Goal: Download file/media

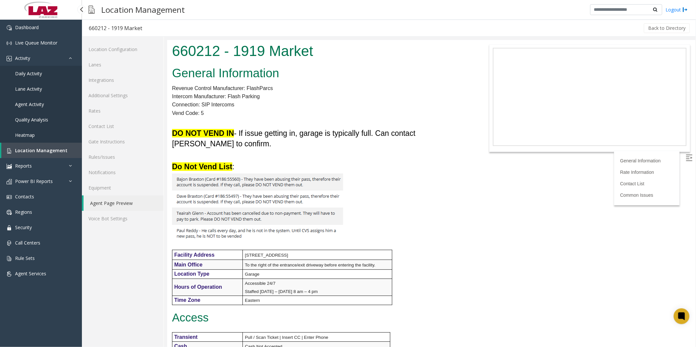
click at [35, 146] on link "Location Management" at bounding box center [41, 150] width 81 height 15
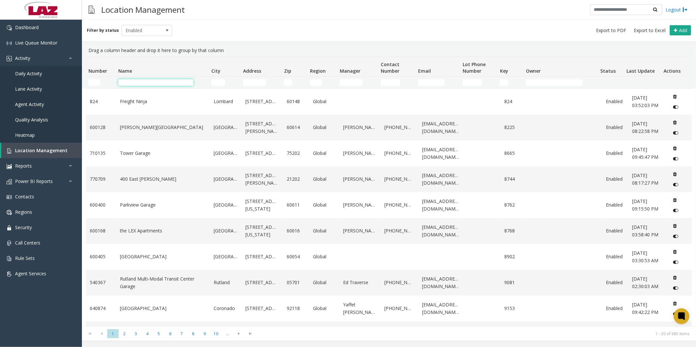
click at [136, 85] on input "Name Filter" at bounding box center [155, 82] width 75 height 7
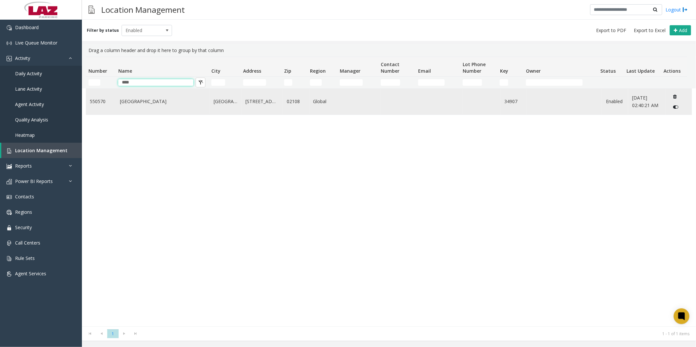
type input "****"
click at [122, 103] on link "[GEOGRAPHIC_DATA]" at bounding box center [163, 101] width 86 height 7
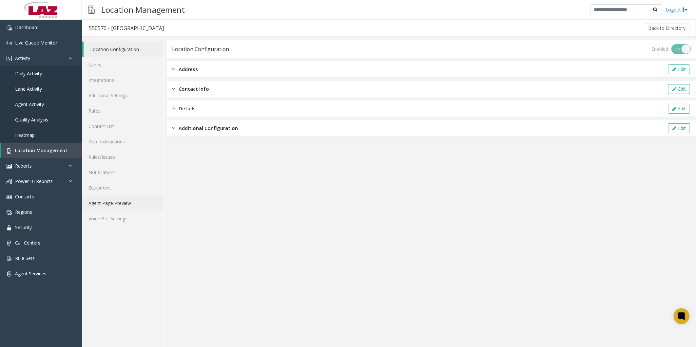
click at [111, 202] on link "Agent Page Preview" at bounding box center [123, 203] width 82 height 15
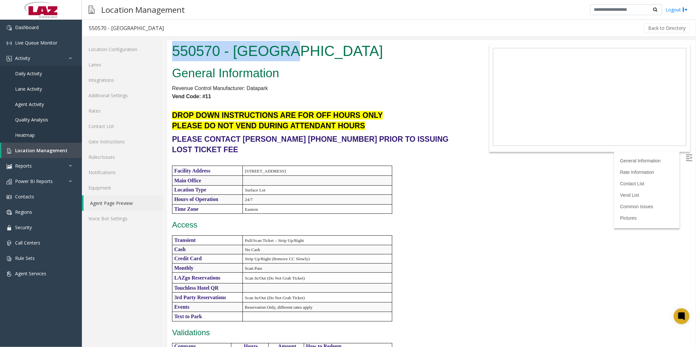
drag, startPoint x: 172, startPoint y: 47, endPoint x: 280, endPoint y: 61, distance: 108.7
click at [280, 61] on div "550570 - [GEOGRAPHIC_DATA]" at bounding box center [321, 52] width 308 height 24
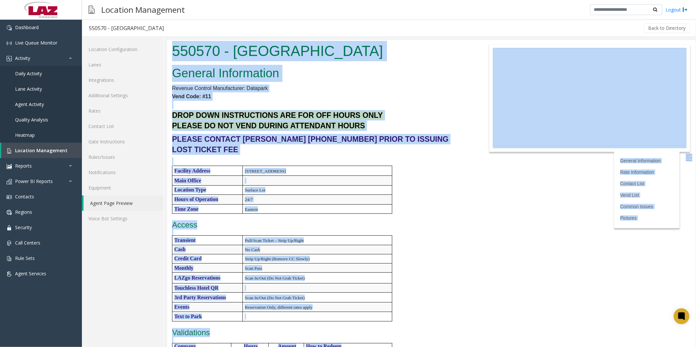
copy body "739560 - Loremipsu Dolor Sitamet Consectetur Adipisc Elitsed Doeiusmodtem: Inci…"
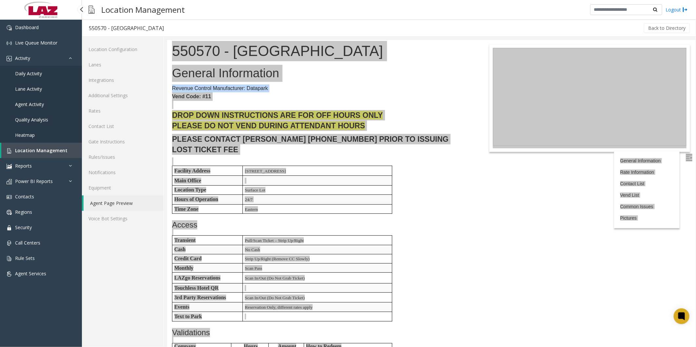
click at [35, 149] on span "Location Management" at bounding box center [41, 150] width 52 height 6
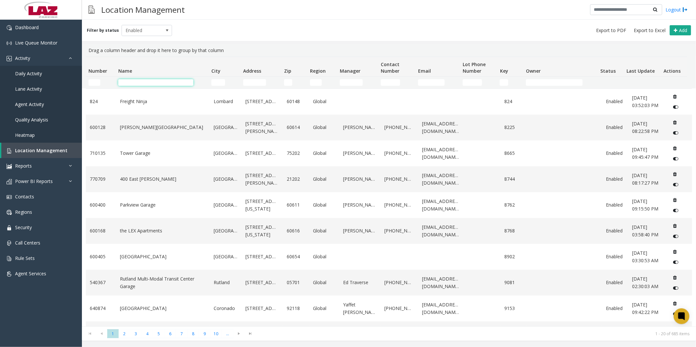
click at [135, 82] on input "Name Filter" at bounding box center [155, 82] width 75 height 7
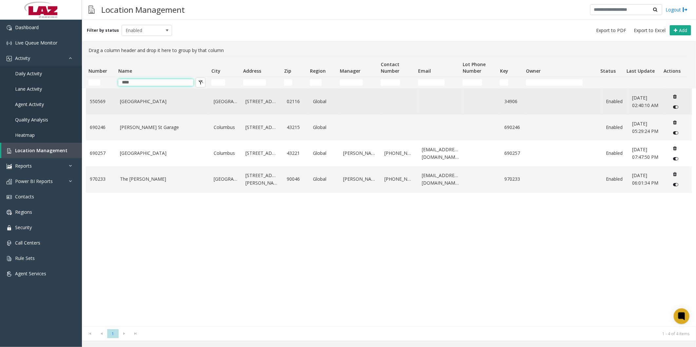
type input "****"
click at [125, 103] on link "[GEOGRAPHIC_DATA]" at bounding box center [163, 101] width 86 height 7
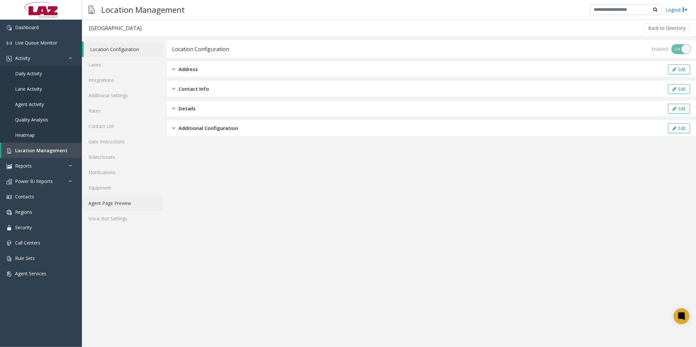
click at [108, 202] on link "Agent Page Preview" at bounding box center [123, 203] width 82 height 15
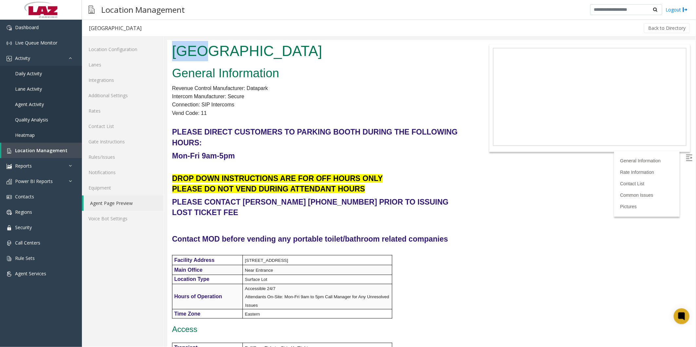
drag, startPoint x: 174, startPoint y: 50, endPoint x: 204, endPoint y: 56, distance: 30.8
click at [204, 56] on h1 "[GEOGRAPHIC_DATA]" at bounding box center [321, 51] width 298 height 20
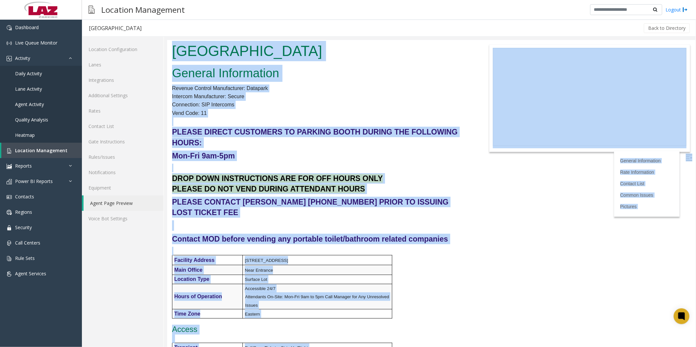
copy body "824233 - Loremipsu Dolors Ametcon Adipiscinge Seddoei Tempori Utlaboreetdo: Mag…"
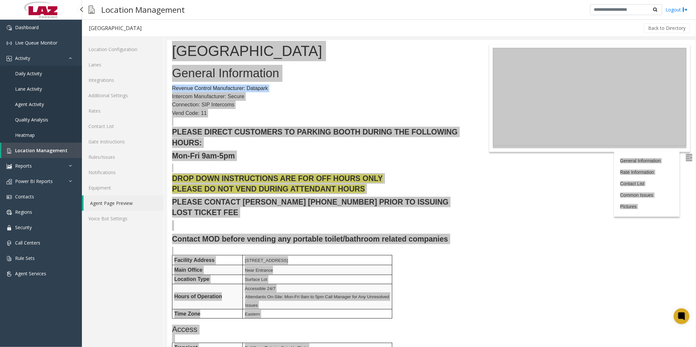
click at [42, 76] on link "Daily Activity" at bounding box center [41, 73] width 82 height 15
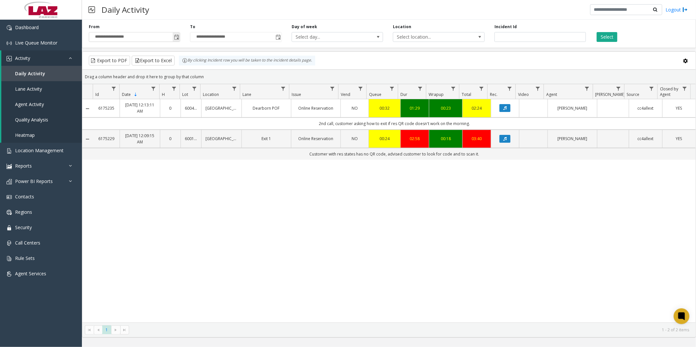
click at [178, 37] on span "Toggle popup" at bounding box center [176, 37] width 5 height 5
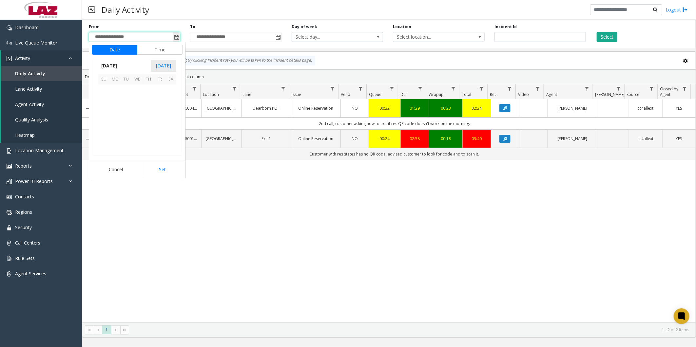
scroll to position [117563, 0]
drag, startPoint x: 140, startPoint y: 122, endPoint x: 143, endPoint y: 132, distance: 11.2
click at [140, 122] on span "24" at bounding box center [137, 123] width 11 height 11
click at [161, 164] on button "Set" at bounding box center [162, 170] width 41 height 14
type input "**********"
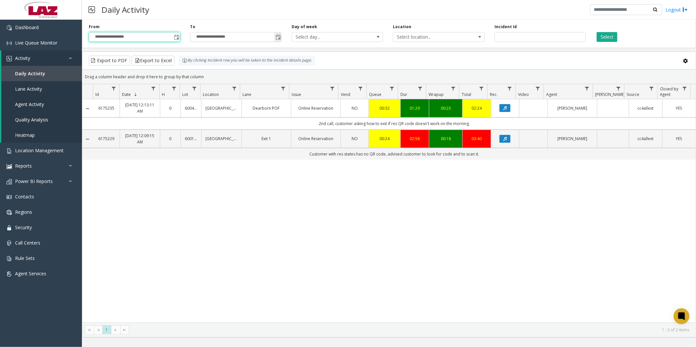
click at [280, 38] on span "Toggle popup" at bounding box center [278, 37] width 5 height 5
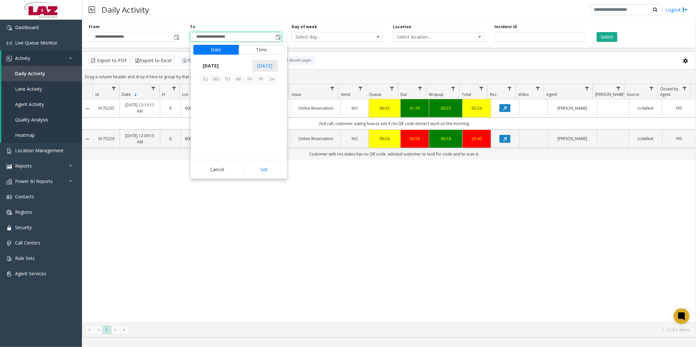
scroll to position [10, 0]
click at [237, 125] on span "24" at bounding box center [238, 123] width 11 height 11
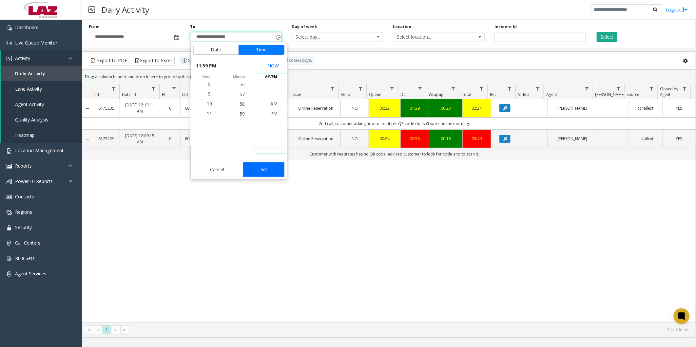
click at [263, 165] on button "Set" at bounding box center [263, 170] width 41 height 14
type input "**********"
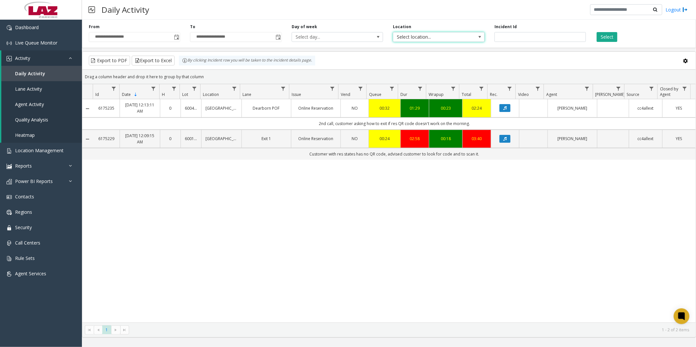
click at [420, 38] on span "Select location..." at bounding box center [429, 36] width 73 height 9
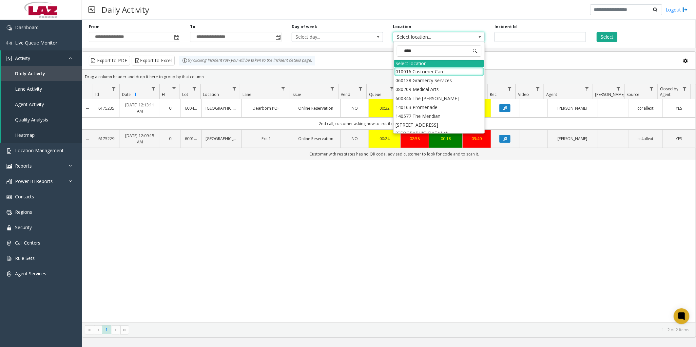
type input "*****"
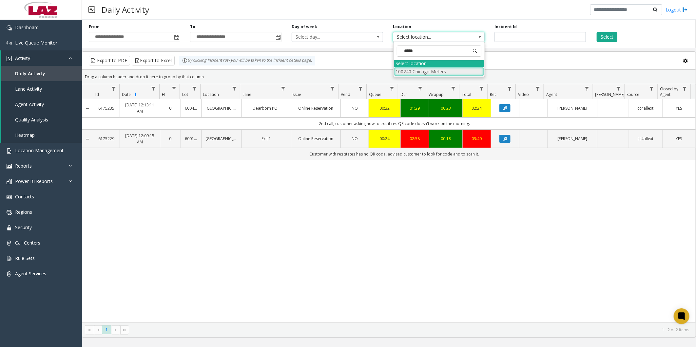
click at [405, 69] on li "100240 Chicago Meters" at bounding box center [439, 71] width 90 height 9
click at [603, 37] on button "Select" at bounding box center [607, 37] width 21 height 10
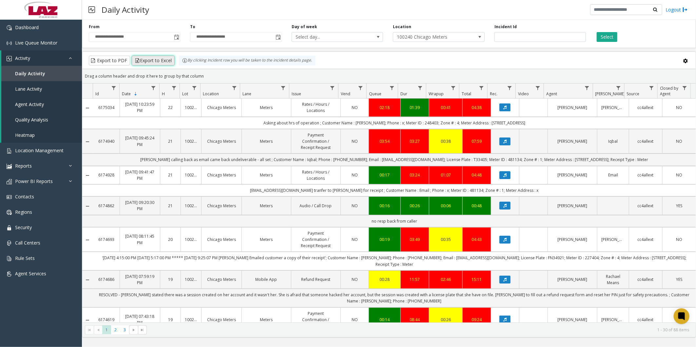
click at [147, 59] on button "Export to Excel" at bounding box center [153, 61] width 43 height 10
click at [42, 148] on span "Location Management" at bounding box center [39, 150] width 48 height 6
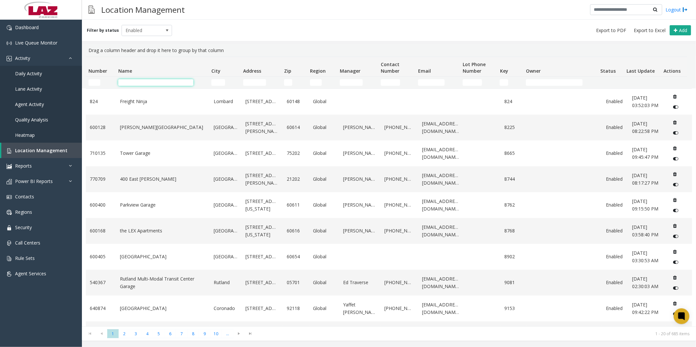
click at [164, 85] on input "Name Filter" at bounding box center [155, 82] width 75 height 7
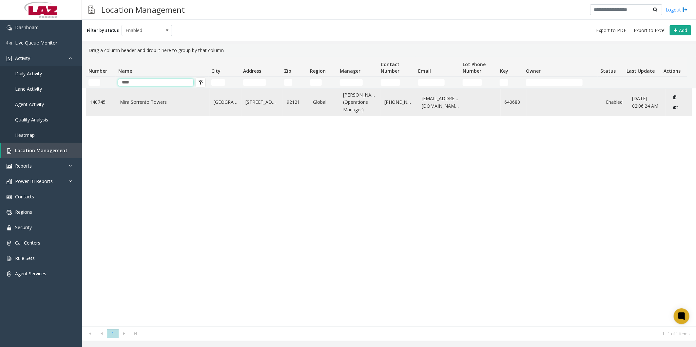
type input "****"
click at [152, 100] on link "Mira Sorrento Towers" at bounding box center [163, 102] width 86 height 7
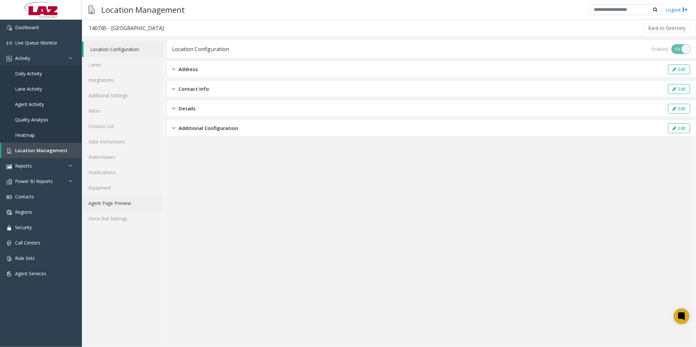
click at [104, 202] on link "Agent Page Preview" at bounding box center [123, 203] width 82 height 15
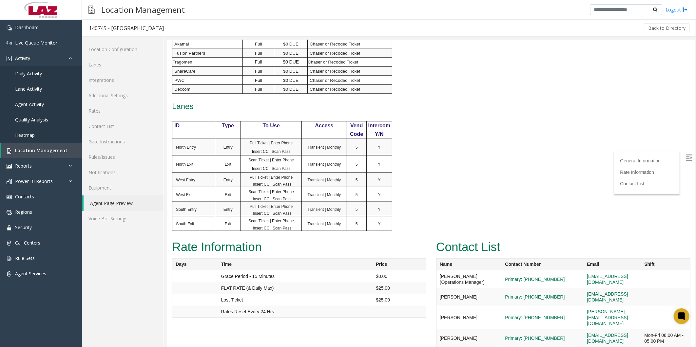
scroll to position [492, 0]
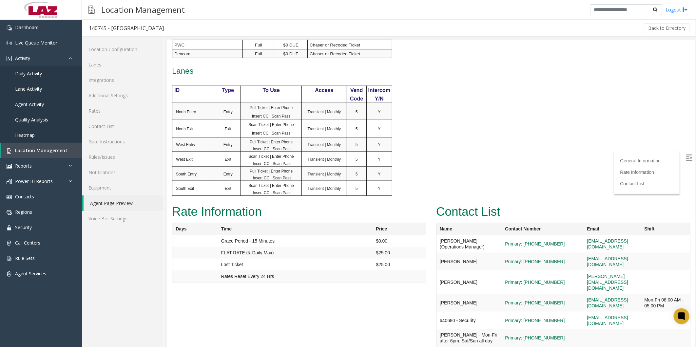
click at [25, 69] on link "Daily Activity" at bounding box center [41, 73] width 82 height 15
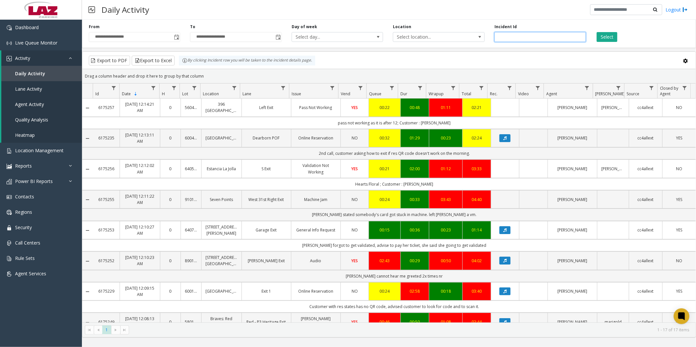
click at [543, 37] on input "number" at bounding box center [539, 37] width 91 height 10
paste input "*******"
click at [600, 37] on button "Select" at bounding box center [607, 37] width 21 height 10
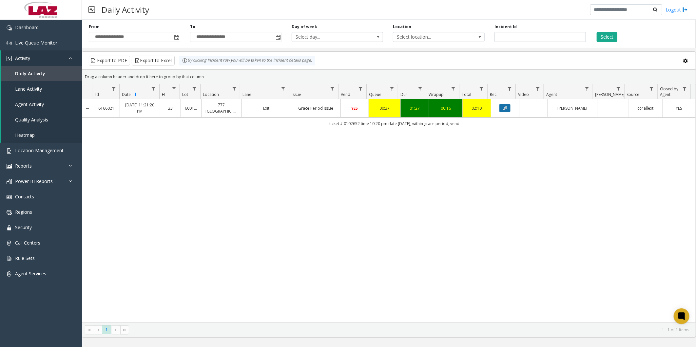
click at [500, 105] on button "Data table" at bounding box center [504, 108] width 11 height 8
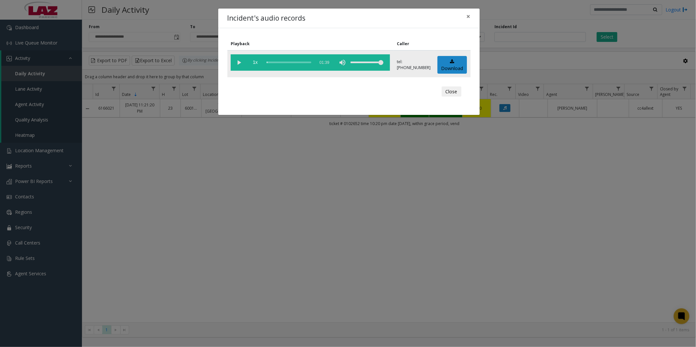
click at [238, 62] on vg-play-pause at bounding box center [239, 62] width 16 height 16
click at [274, 62] on div "scrub bar" at bounding box center [289, 62] width 45 height 16
click at [273, 62] on div "scrub bar" at bounding box center [289, 62] width 45 height 16
click at [254, 61] on span "1x" at bounding box center [255, 62] width 16 height 16
click at [254, 61] on span "1.5x" at bounding box center [255, 62] width 16 height 16
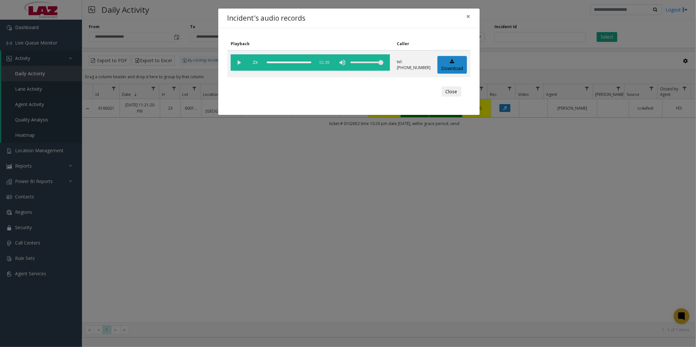
drag, startPoint x: 453, startPoint y: 94, endPoint x: 537, endPoint y: 48, distance: 96.0
click at [453, 94] on button "Close" at bounding box center [452, 91] width 20 height 10
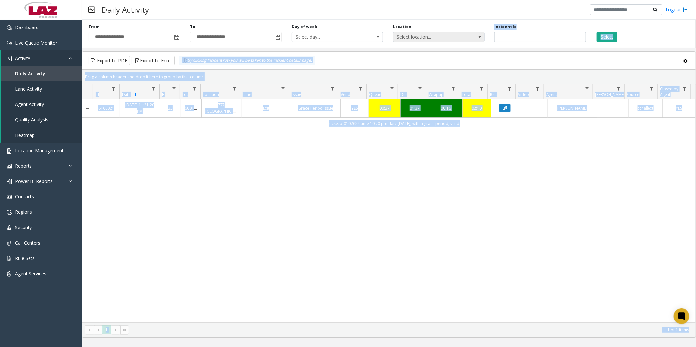
drag, startPoint x: 545, startPoint y: 37, endPoint x: 480, endPoint y: 36, distance: 64.9
click at [536, 38] on input "*******" at bounding box center [539, 37] width 91 height 10
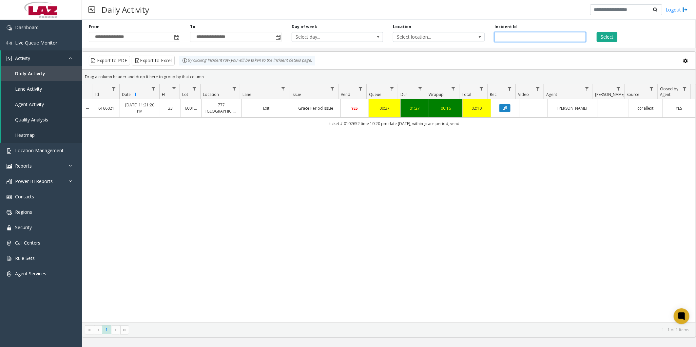
drag, startPoint x: 538, startPoint y: 38, endPoint x: 495, endPoint y: 38, distance: 42.9
click at [495, 38] on input "*******" at bounding box center [539, 37] width 91 height 10
paste input "number"
click at [608, 38] on button "Select" at bounding box center [607, 37] width 21 height 10
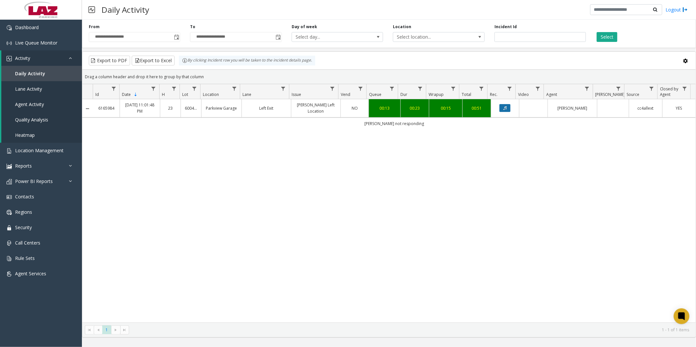
click at [503, 108] on icon "Data table" at bounding box center [504, 108] width 3 height 4
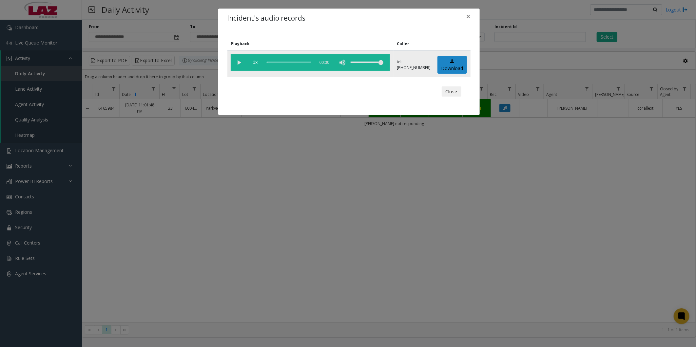
click at [241, 58] on vg-play-pause at bounding box center [239, 62] width 16 height 16
click at [272, 59] on div "scrub bar" at bounding box center [289, 62] width 45 height 16
click at [277, 61] on div "scrub bar" at bounding box center [289, 62] width 45 height 16
click at [281, 61] on div "scrub bar" at bounding box center [289, 62] width 45 height 16
click at [287, 60] on div "scrub bar" at bounding box center [289, 62] width 45 height 16
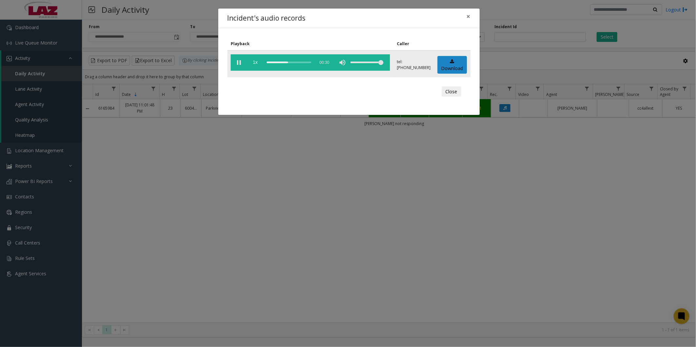
click at [281, 61] on div "scrub bar" at bounding box center [289, 62] width 45 height 16
click at [280, 62] on div "scrub bar" at bounding box center [289, 62] width 45 height 16
click at [276, 62] on div "scrub bar" at bounding box center [289, 62] width 45 height 16
click at [451, 89] on button "Close" at bounding box center [452, 91] width 20 height 10
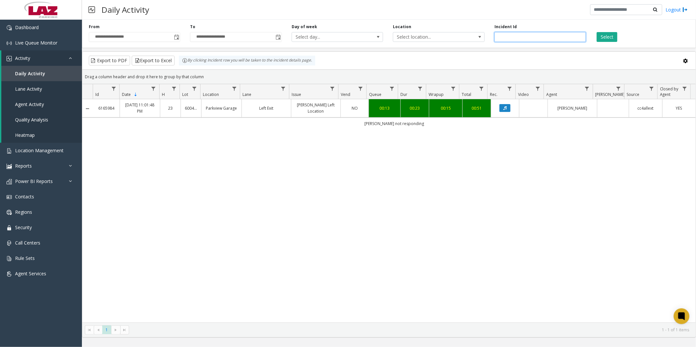
click at [552, 40] on div "**********" at bounding box center [389, 32] width 614 height 31
drag, startPoint x: 547, startPoint y: 40, endPoint x: 492, endPoint y: 40, distance: 55.4
click at [492, 40] on div "Incident Id *******" at bounding box center [539, 33] width 101 height 18
paste input "number"
click at [613, 39] on button "Select" at bounding box center [607, 37] width 21 height 10
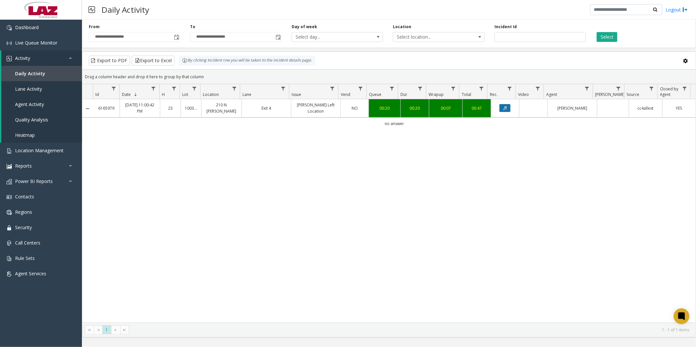
click at [502, 105] on button "Data table" at bounding box center [504, 108] width 11 height 8
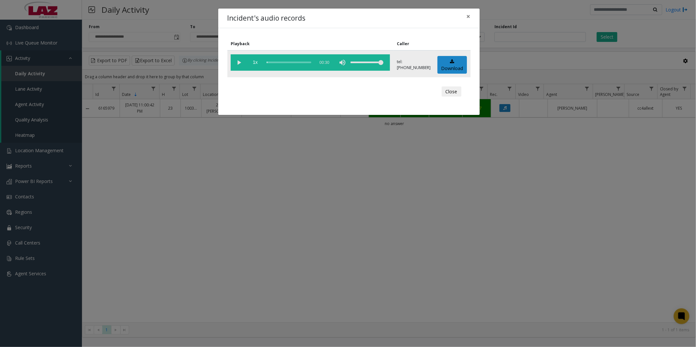
click at [236, 62] on vg-play-pause at bounding box center [239, 62] width 16 height 16
click at [257, 62] on span "1x" at bounding box center [255, 62] width 16 height 16
click at [443, 92] on button "Close" at bounding box center [452, 91] width 20 height 10
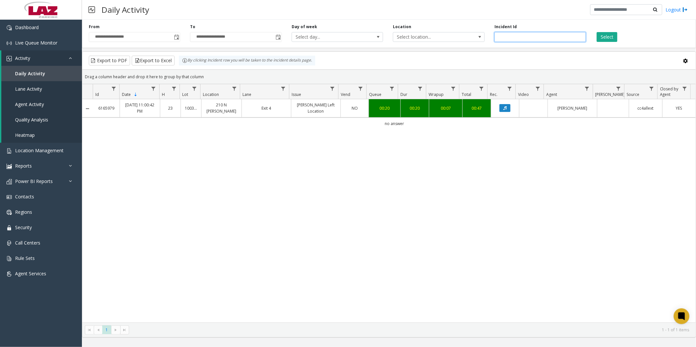
drag, startPoint x: 533, startPoint y: 34, endPoint x: 488, endPoint y: 39, distance: 44.5
click at [488, 39] on div "**********" at bounding box center [389, 32] width 614 height 31
paste input "number"
click at [604, 34] on button "Select" at bounding box center [607, 37] width 21 height 10
click at [503, 107] on icon "Data table" at bounding box center [504, 108] width 3 height 4
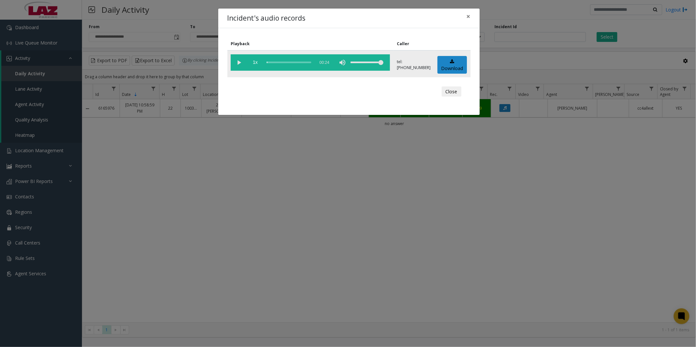
click at [235, 61] on vg-play-pause at bounding box center [239, 62] width 16 height 16
click at [279, 62] on div "scrub bar" at bounding box center [289, 62] width 45 height 16
click at [452, 91] on button "Close" at bounding box center [452, 91] width 20 height 10
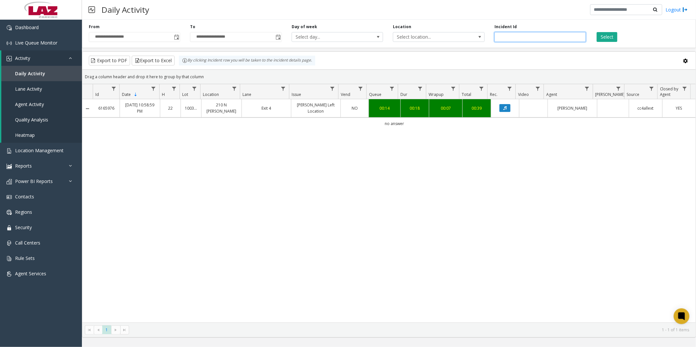
drag, startPoint x: 531, startPoint y: 38, endPoint x: 496, endPoint y: 38, distance: 34.7
click at [496, 38] on input "*******" at bounding box center [539, 37] width 91 height 10
paste input "number"
click at [603, 36] on button "Select" at bounding box center [607, 37] width 21 height 10
click at [499, 108] on button "Data table" at bounding box center [504, 108] width 11 height 8
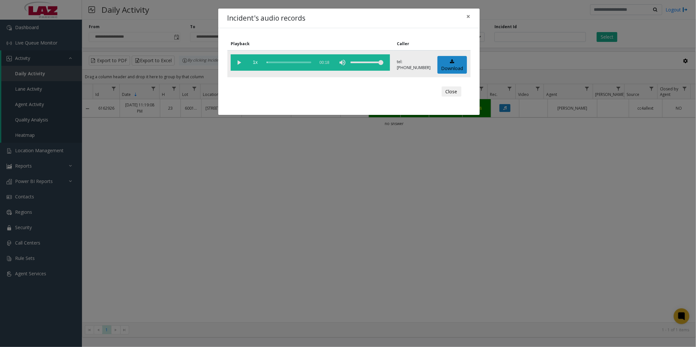
click at [238, 62] on vg-play-pause at bounding box center [239, 62] width 16 height 16
click at [450, 89] on button "Close" at bounding box center [452, 91] width 20 height 10
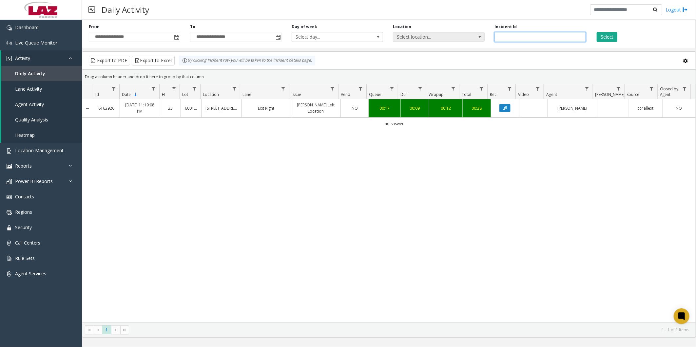
drag, startPoint x: 527, startPoint y: 36, endPoint x: 470, endPoint y: 36, distance: 56.0
click at [470, 36] on div "**********" at bounding box center [389, 32] width 614 height 31
paste input "number"
click at [614, 35] on button "Select" at bounding box center [607, 37] width 21 height 10
click at [503, 106] on icon "Data table" at bounding box center [504, 108] width 3 height 4
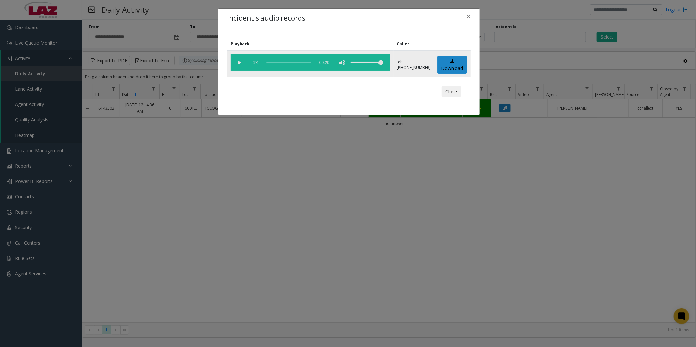
drag, startPoint x: 240, startPoint y: 58, endPoint x: 260, endPoint y: 64, distance: 21.2
click at [240, 58] on vg-play-pause at bounding box center [239, 62] width 16 height 16
drag, startPoint x: 276, startPoint y: 61, endPoint x: 282, endPoint y: 61, distance: 6.2
click at [278, 61] on div "scrub bar" at bounding box center [289, 62] width 45 height 16
click at [283, 61] on div "scrub bar" at bounding box center [289, 62] width 45 height 16
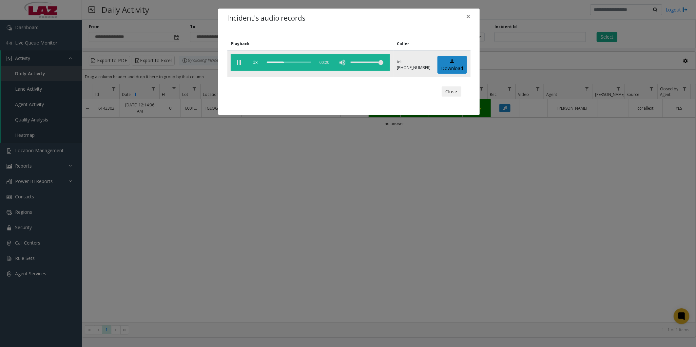
click at [289, 61] on div "scrub bar" at bounding box center [289, 62] width 45 height 16
click at [285, 62] on div "scrub bar" at bounding box center [289, 62] width 45 height 16
click at [452, 93] on button "Close" at bounding box center [452, 91] width 20 height 10
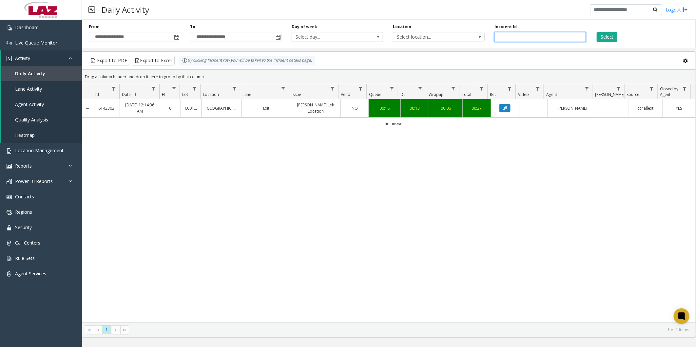
drag, startPoint x: 538, startPoint y: 39, endPoint x: 486, endPoint y: 40, distance: 51.5
click at [488, 39] on div "**********" at bounding box center [389, 32] width 614 height 31
paste input "number"
click at [606, 36] on button "Select" at bounding box center [607, 37] width 21 height 10
click at [503, 109] on button "Data table" at bounding box center [504, 108] width 11 height 8
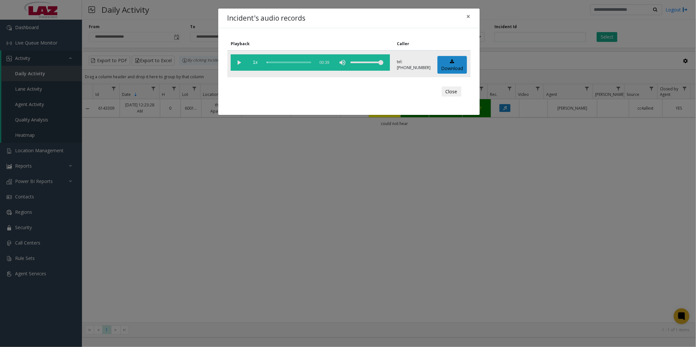
click at [239, 60] on vg-play-pause at bounding box center [239, 62] width 16 height 16
click at [289, 59] on div "scrub bar" at bounding box center [289, 62] width 45 height 16
click at [284, 60] on div "scrub bar" at bounding box center [289, 62] width 45 height 16
click at [447, 92] on button "Close" at bounding box center [452, 91] width 20 height 10
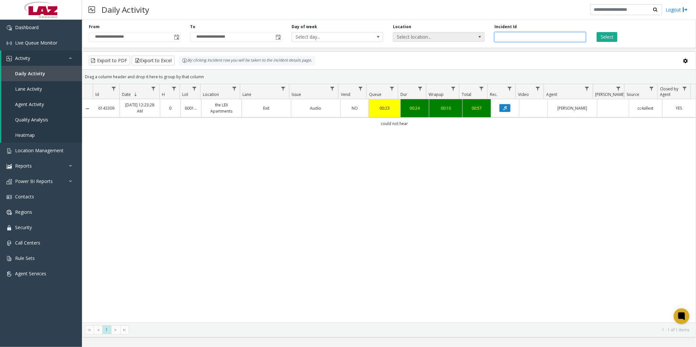
drag, startPoint x: 520, startPoint y: 36, endPoint x: 483, endPoint y: 38, distance: 36.4
click at [483, 38] on div "**********" at bounding box center [389, 32] width 614 height 31
paste input "number"
click at [609, 36] on button "Select" at bounding box center [607, 37] width 21 height 10
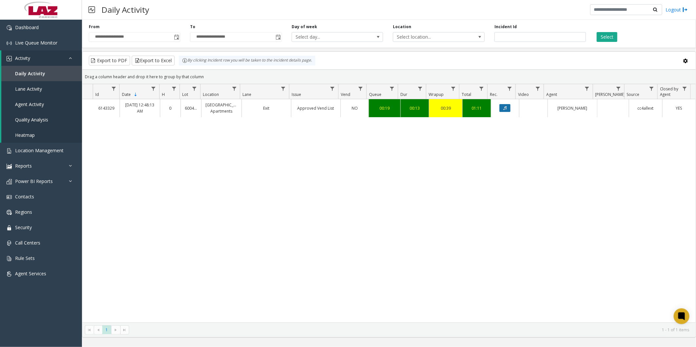
click at [505, 106] on button "Data table" at bounding box center [504, 108] width 11 height 8
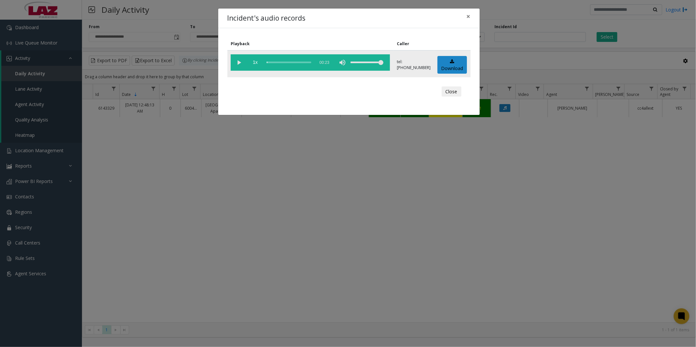
click at [240, 61] on vg-play-pause at bounding box center [239, 62] width 16 height 16
click at [286, 61] on div "scrub bar" at bounding box center [289, 62] width 45 height 16
click at [450, 89] on button "Close" at bounding box center [452, 91] width 20 height 10
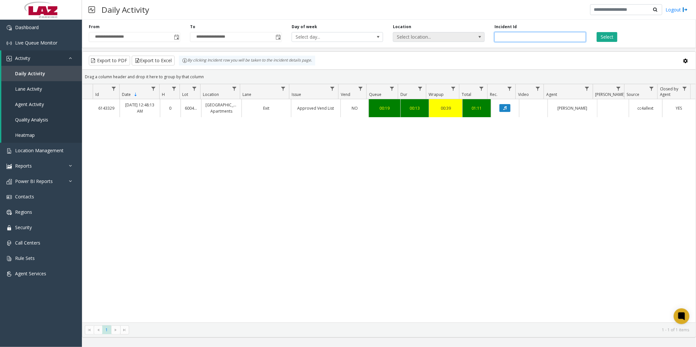
drag, startPoint x: 537, startPoint y: 34, endPoint x: 470, endPoint y: 34, distance: 66.8
click at [470, 34] on div "**********" at bounding box center [389, 32] width 614 height 31
paste input "number"
click at [605, 39] on button "Select" at bounding box center [607, 37] width 21 height 10
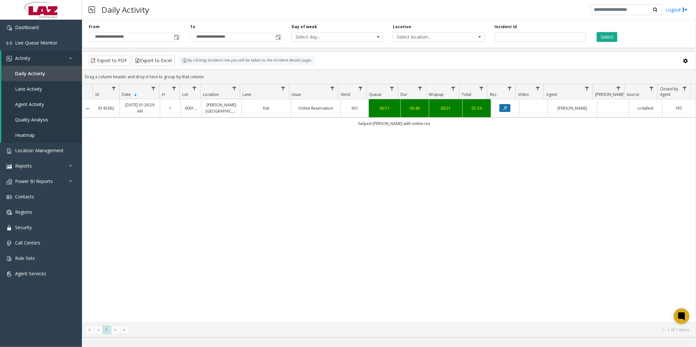
click at [504, 105] on button "Data table" at bounding box center [504, 108] width 11 height 8
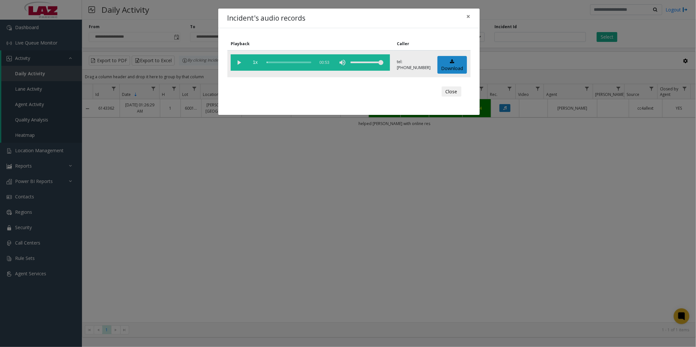
click at [240, 59] on vg-play-pause at bounding box center [239, 62] width 16 height 16
click at [280, 60] on div "scrub bar" at bounding box center [289, 62] width 45 height 16
click at [277, 61] on div "scrub bar" at bounding box center [289, 62] width 45 height 16
click at [273, 61] on div "scrub bar" at bounding box center [289, 62] width 45 height 16
click at [303, 60] on div "scrub bar" at bounding box center [289, 62] width 45 height 16
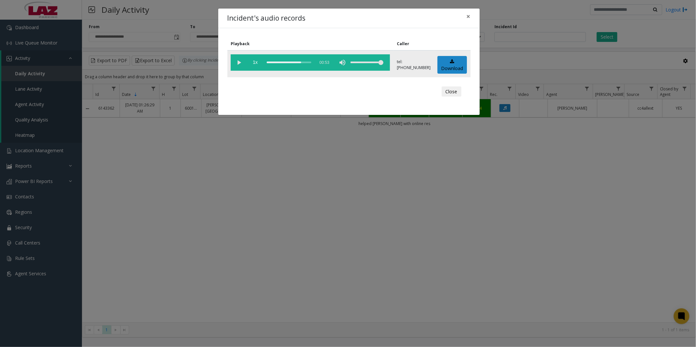
click at [237, 62] on vg-play-pause at bounding box center [239, 62] width 16 height 16
click at [451, 89] on button "Close" at bounding box center [452, 91] width 20 height 10
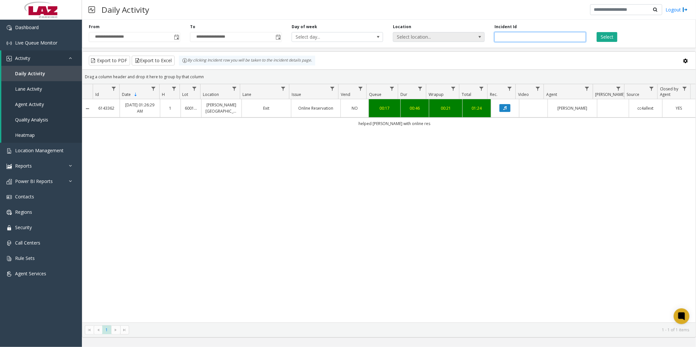
drag, startPoint x: 527, startPoint y: 37, endPoint x: 472, endPoint y: 37, distance: 54.4
click at [472, 37] on div "**********" at bounding box center [389, 32] width 614 height 31
paste input "number"
click at [611, 38] on button "Select" at bounding box center [607, 37] width 21 height 10
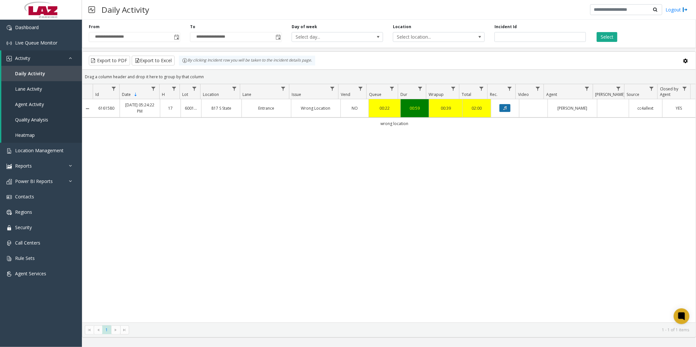
click at [503, 107] on icon "Data table" at bounding box center [504, 108] width 3 height 4
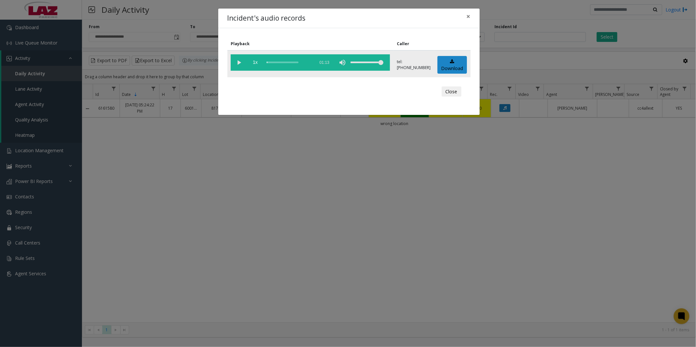
drag, startPoint x: 236, startPoint y: 64, endPoint x: 271, endPoint y: 63, distance: 35.1
click at [237, 63] on vg-play-pause at bounding box center [239, 62] width 16 height 16
click at [278, 62] on div "scrub bar" at bounding box center [289, 62] width 45 height 16
click at [277, 62] on div "scrub bar" at bounding box center [289, 62] width 45 height 16
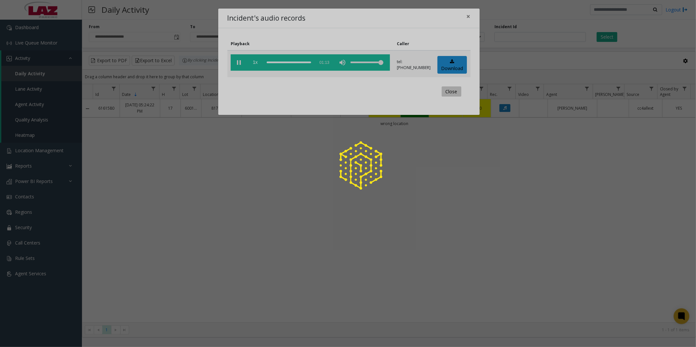
click at [450, 89] on button "Close" at bounding box center [452, 91] width 20 height 10
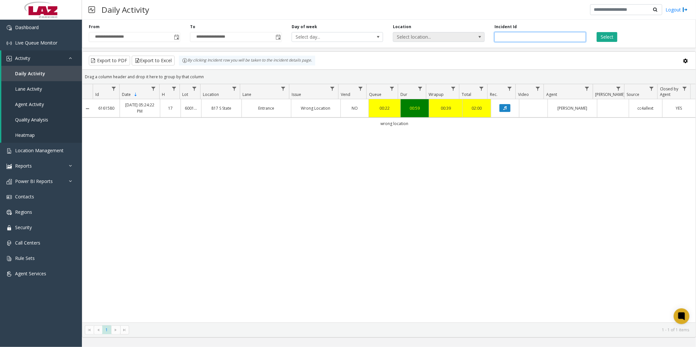
drag, startPoint x: 523, startPoint y: 34, endPoint x: 481, endPoint y: 35, distance: 42.0
click at [481, 35] on div "**********" at bounding box center [389, 32] width 614 height 31
paste input "number"
click at [607, 37] on button "Select" at bounding box center [607, 37] width 21 height 10
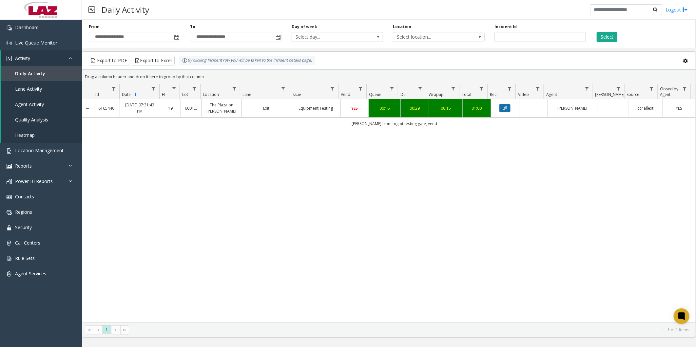
click at [503, 105] on button "Data table" at bounding box center [504, 108] width 11 height 8
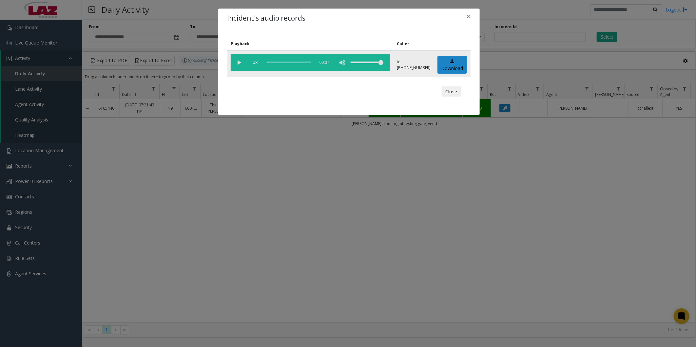
click at [239, 61] on vg-play-pause at bounding box center [239, 62] width 16 height 16
click at [275, 61] on div "scrub bar" at bounding box center [289, 62] width 45 height 16
click at [279, 61] on div "scrub bar" at bounding box center [289, 62] width 45 height 16
click at [277, 61] on div "scrub bar" at bounding box center [289, 62] width 45 height 16
click at [452, 92] on button "Close" at bounding box center [452, 91] width 20 height 10
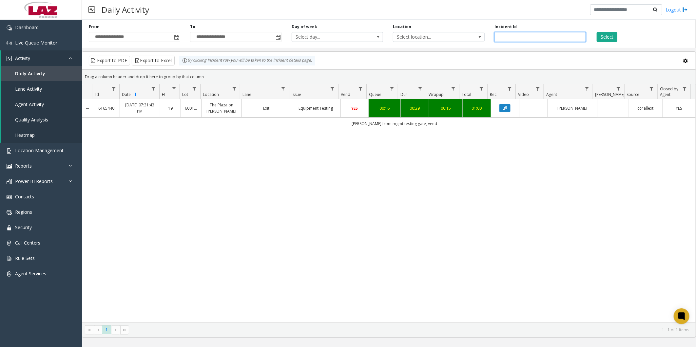
drag, startPoint x: 527, startPoint y: 36, endPoint x: 495, endPoint y: 40, distance: 32.0
click at [496, 40] on input "*******" at bounding box center [539, 37] width 91 height 10
paste input "number"
click at [615, 37] on button "Select" at bounding box center [607, 37] width 21 height 10
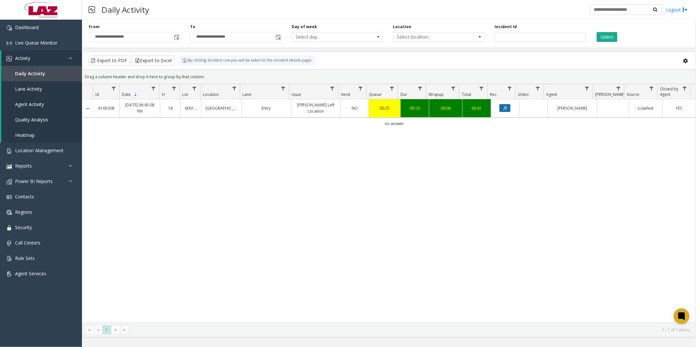
click at [499, 111] on button "Data table" at bounding box center [504, 108] width 11 height 8
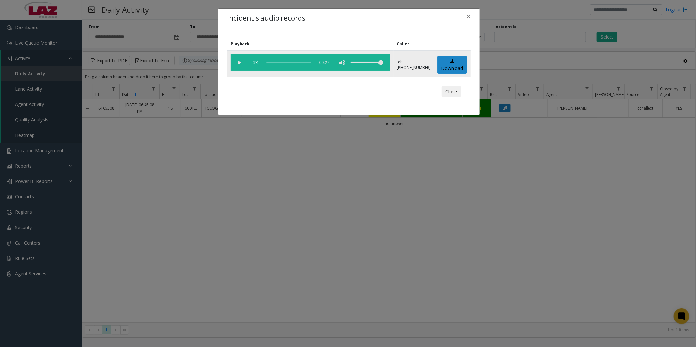
click at [237, 62] on vg-play-pause at bounding box center [239, 62] width 16 height 16
click at [276, 63] on div "scrub bar" at bounding box center [289, 62] width 45 height 16
click at [286, 62] on div "scrub bar" at bounding box center [289, 62] width 45 height 16
click at [449, 91] on button "Close" at bounding box center [452, 91] width 20 height 10
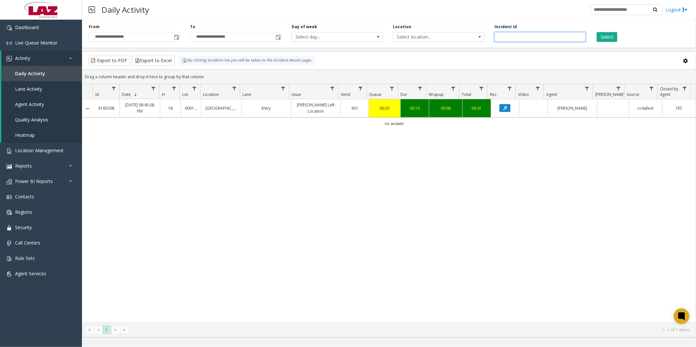
drag, startPoint x: 530, startPoint y: 38, endPoint x: 488, endPoint y: 38, distance: 41.6
click at [489, 38] on div "Incident Id *******" at bounding box center [539, 33] width 101 height 18
paste input "number"
click at [608, 37] on button "Select" at bounding box center [607, 37] width 21 height 10
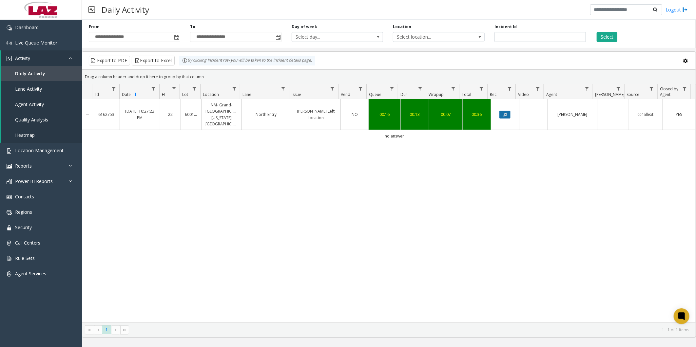
click at [503, 113] on icon "Data table" at bounding box center [504, 115] width 3 height 4
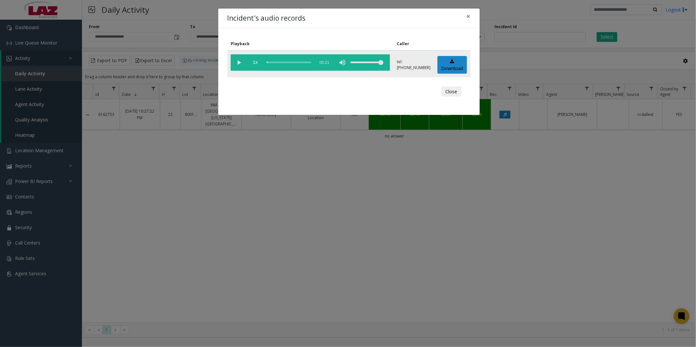
click at [234, 60] on vg-play-pause at bounding box center [239, 62] width 16 height 16
click at [276, 61] on div "scrub bar" at bounding box center [289, 62] width 45 height 16
click at [280, 61] on div "scrub bar" at bounding box center [289, 62] width 45 height 16
click at [284, 61] on div "scrub bar" at bounding box center [289, 62] width 45 height 16
click at [289, 61] on div "scrub bar" at bounding box center [289, 62] width 45 height 16
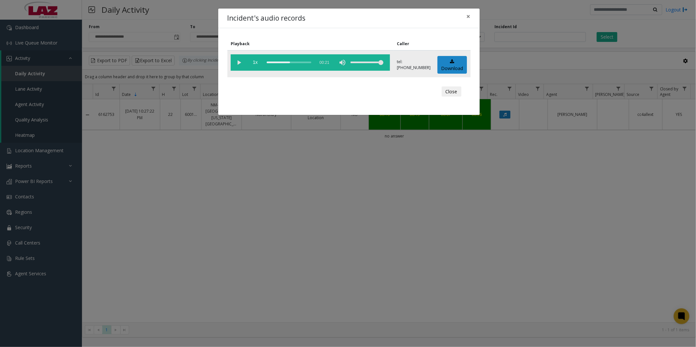
click at [287, 61] on div "scrub bar" at bounding box center [289, 62] width 45 height 16
click at [285, 62] on div "scrub bar" at bounding box center [289, 62] width 45 height 16
click at [456, 92] on button "Close" at bounding box center [452, 91] width 20 height 10
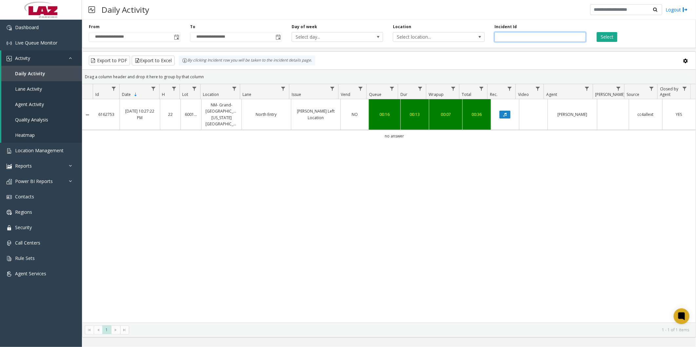
drag, startPoint x: 550, startPoint y: 34, endPoint x: 496, endPoint y: 35, distance: 53.4
click at [496, 35] on input "*******" at bounding box center [539, 37] width 91 height 10
paste input "number"
click at [605, 36] on button "Select" at bounding box center [607, 37] width 21 height 10
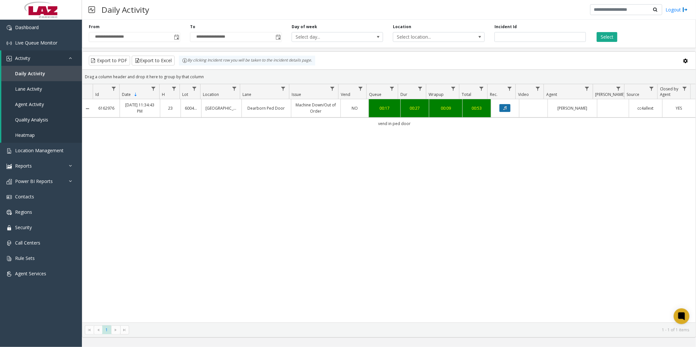
click at [503, 109] on icon "Data table" at bounding box center [504, 108] width 3 height 4
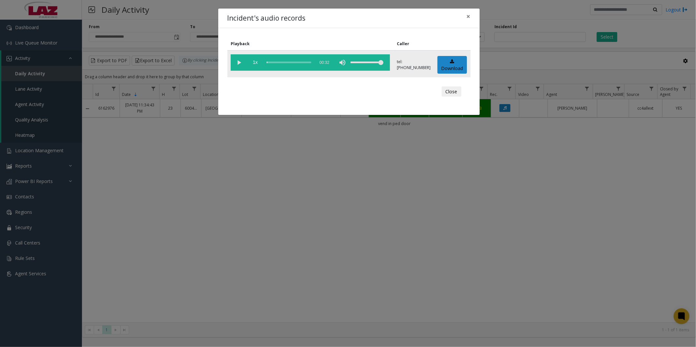
click at [235, 58] on vg-play-pause at bounding box center [239, 62] width 16 height 16
click at [281, 62] on div "scrub bar" at bounding box center [289, 62] width 45 height 16
click at [286, 62] on div "scrub bar" at bounding box center [289, 62] width 45 height 16
click at [282, 61] on div "scrub bar" at bounding box center [289, 62] width 45 height 16
click at [451, 90] on button "Close" at bounding box center [452, 91] width 20 height 10
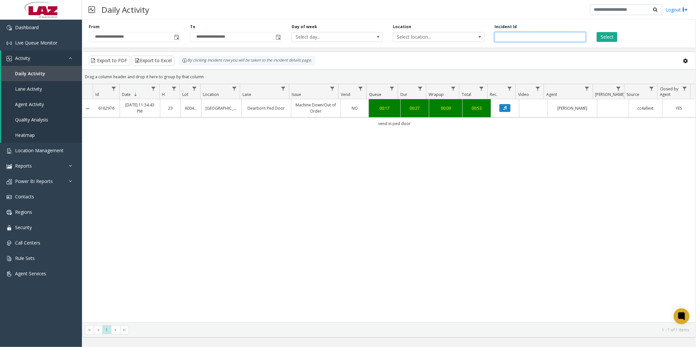
drag, startPoint x: 527, startPoint y: 37, endPoint x: 510, endPoint y: 33, distance: 16.8
click at [486, 37] on div "**********" at bounding box center [389, 32] width 614 height 31
paste input "number"
click at [613, 36] on button "Select" at bounding box center [607, 37] width 21 height 10
click at [503, 107] on icon "Data table" at bounding box center [504, 108] width 3 height 4
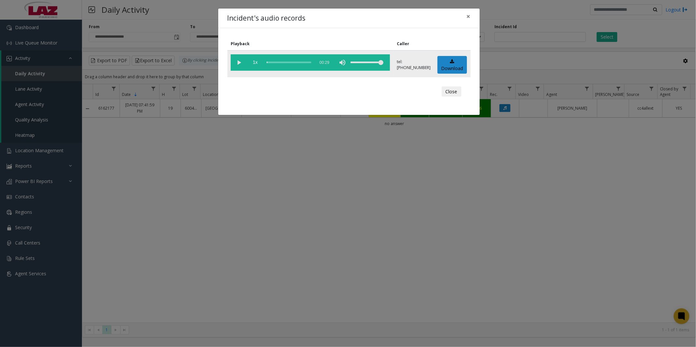
click at [241, 63] on vg-play-pause at bounding box center [239, 62] width 16 height 16
click at [280, 62] on div "scrub bar" at bounding box center [289, 62] width 45 height 16
click at [285, 62] on div "scrub bar" at bounding box center [289, 62] width 45 height 16
click at [456, 89] on button "Close" at bounding box center [452, 91] width 20 height 10
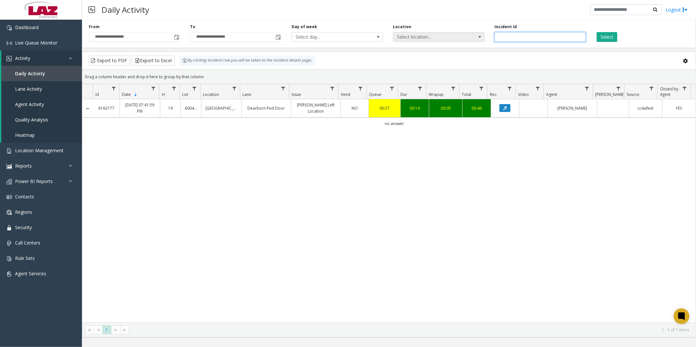
drag, startPoint x: 526, startPoint y: 36, endPoint x: 470, endPoint y: 35, distance: 55.7
click at [470, 35] on div "**********" at bounding box center [389, 32] width 614 height 31
paste input "number"
click at [603, 36] on button "Select" at bounding box center [607, 37] width 21 height 10
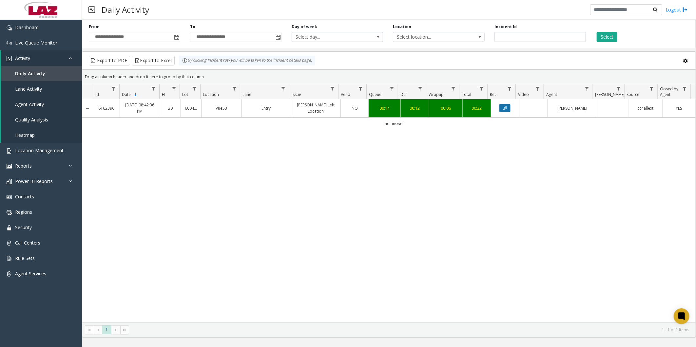
click at [504, 107] on button "Data table" at bounding box center [504, 108] width 11 height 8
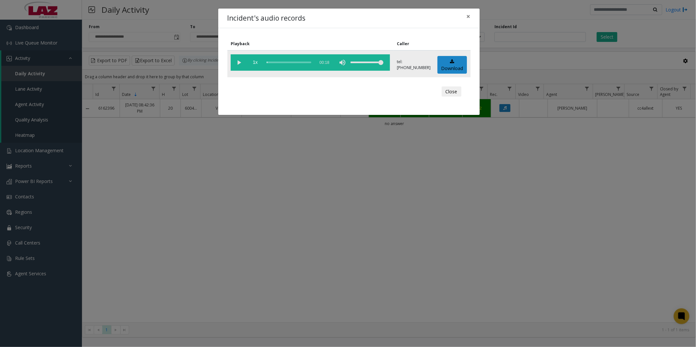
click at [240, 61] on vg-play-pause at bounding box center [239, 62] width 16 height 16
click at [287, 61] on div "scrub bar" at bounding box center [289, 62] width 45 height 16
click at [286, 61] on div "scrub bar" at bounding box center [289, 62] width 45 height 16
click at [283, 62] on div "scrub bar" at bounding box center [289, 62] width 45 height 16
click at [454, 89] on button "Close" at bounding box center [452, 91] width 20 height 10
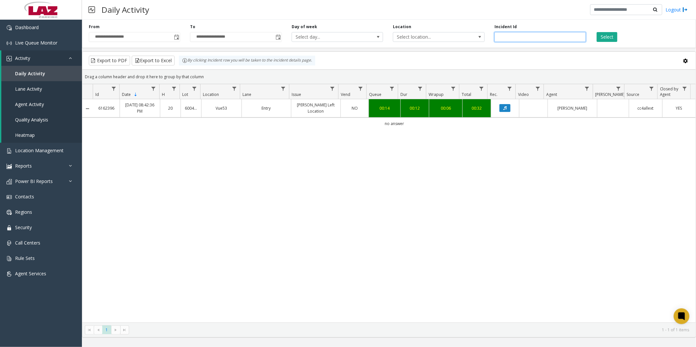
drag, startPoint x: 528, startPoint y: 33, endPoint x: 490, endPoint y: 33, distance: 38.3
click at [490, 33] on div "Incident Id *******" at bounding box center [539, 33] width 101 height 18
paste input "number"
click at [603, 38] on button "Select" at bounding box center [607, 37] width 21 height 10
click at [503, 111] on button "Data table" at bounding box center [504, 108] width 11 height 8
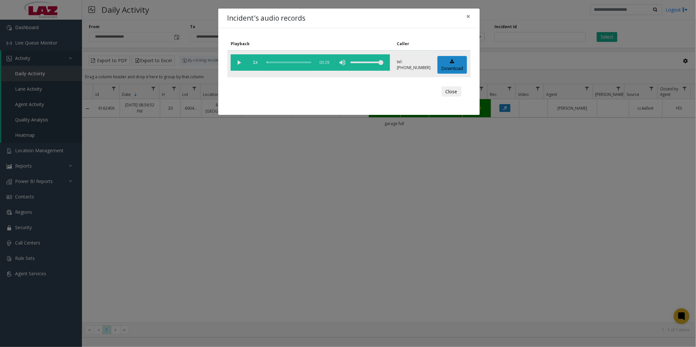
click at [238, 63] on vg-play-pause at bounding box center [239, 62] width 16 height 16
click at [278, 61] on div "scrub bar" at bounding box center [289, 62] width 45 height 16
click at [277, 61] on div "scrub bar" at bounding box center [289, 62] width 45 height 16
click at [450, 89] on button "Close" at bounding box center [452, 91] width 20 height 10
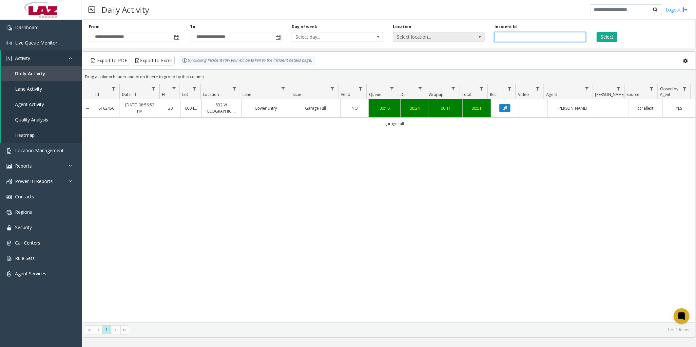
drag, startPoint x: 538, startPoint y: 39, endPoint x: 484, endPoint y: 38, distance: 54.1
click at [484, 38] on div "**********" at bounding box center [389, 32] width 614 height 31
paste input "number"
click at [613, 35] on button "Select" at bounding box center [607, 37] width 21 height 10
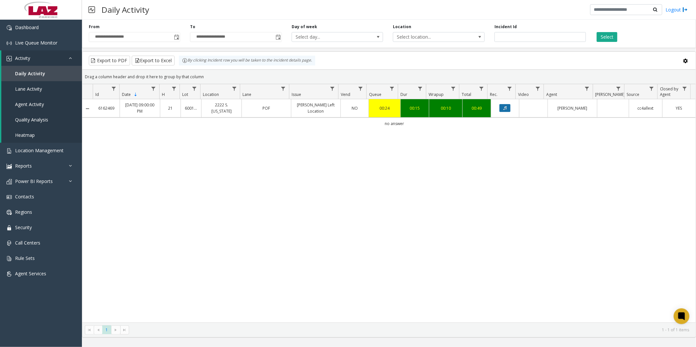
click at [503, 108] on icon "Data table" at bounding box center [504, 108] width 3 height 4
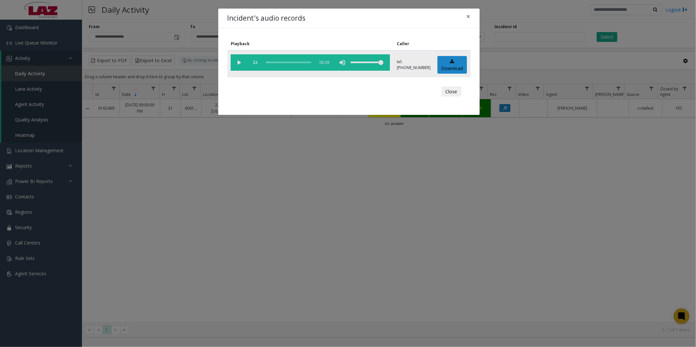
click at [243, 62] on vg-play-pause at bounding box center [239, 62] width 16 height 16
click at [277, 62] on div "scrub bar" at bounding box center [289, 62] width 45 height 16
click at [280, 62] on div "scrub bar" at bounding box center [289, 62] width 45 height 16
click at [283, 62] on div "scrub bar" at bounding box center [289, 62] width 45 height 16
click at [286, 62] on div "scrub bar" at bounding box center [289, 62] width 45 height 16
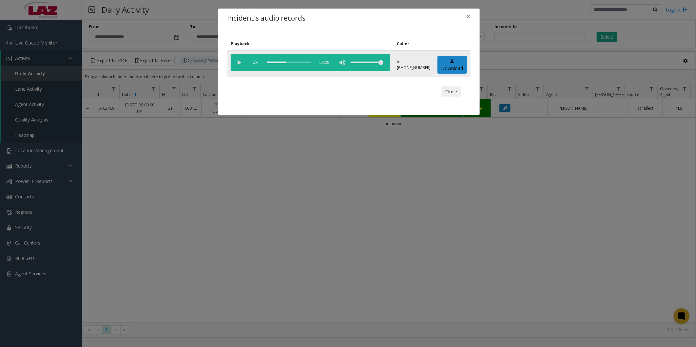
click at [289, 62] on div "scrub bar" at bounding box center [289, 62] width 45 height 16
click at [448, 93] on button "Close" at bounding box center [452, 91] width 20 height 10
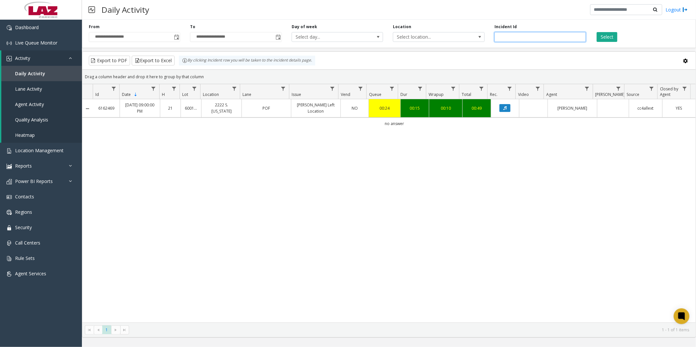
drag, startPoint x: 526, startPoint y: 38, endPoint x: 490, endPoint y: 38, distance: 35.7
click at [490, 38] on div "Incident Id *******" at bounding box center [539, 33] width 101 height 18
paste input "number"
click at [610, 35] on button "Select" at bounding box center [607, 37] width 21 height 10
click at [503, 108] on icon "Data table" at bounding box center [504, 108] width 3 height 4
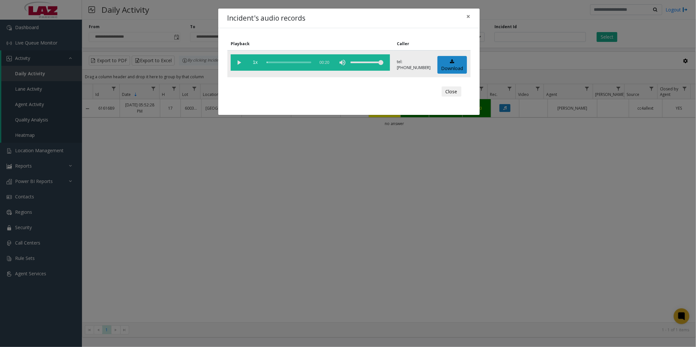
click at [238, 60] on vg-play-pause at bounding box center [239, 62] width 16 height 16
click at [278, 61] on div "scrub bar" at bounding box center [289, 62] width 45 height 16
click at [287, 61] on div "scrub bar" at bounding box center [289, 62] width 45 height 16
click at [291, 61] on div "scrub bar" at bounding box center [289, 62] width 45 height 16
click at [287, 63] on div "scrub bar" at bounding box center [289, 62] width 45 height 16
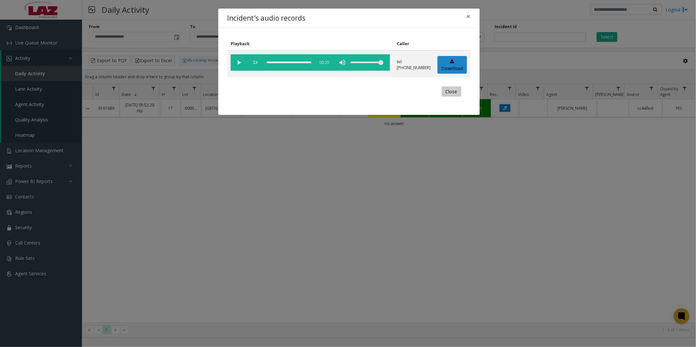
click at [448, 89] on button "Close" at bounding box center [452, 91] width 20 height 10
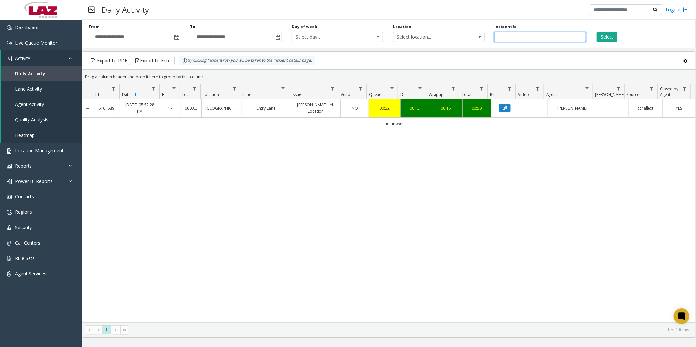
drag, startPoint x: 525, startPoint y: 36, endPoint x: 489, endPoint y: 40, distance: 36.2
click at [489, 40] on div "Incident Id *******" at bounding box center [539, 33] width 101 height 18
paste input "number"
click at [610, 38] on button "Select" at bounding box center [607, 37] width 21 height 10
click at [504, 107] on button "Data table" at bounding box center [504, 108] width 11 height 8
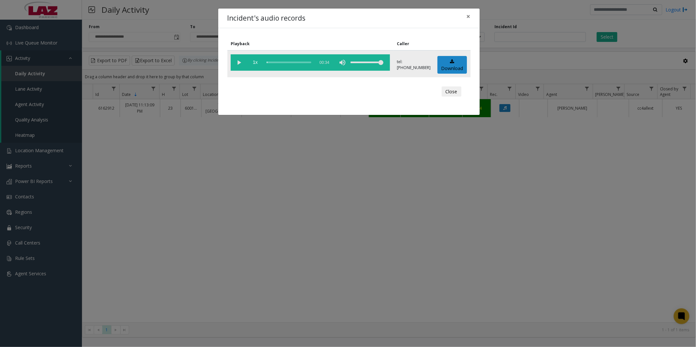
click at [240, 60] on vg-play-pause at bounding box center [239, 62] width 16 height 16
click at [285, 60] on div "scrub bar" at bounding box center [289, 62] width 45 height 16
click at [283, 61] on div "scrub bar" at bounding box center [289, 62] width 45 height 16
click at [281, 61] on div "scrub bar" at bounding box center [289, 62] width 45 height 16
click at [278, 62] on div "scrub bar" at bounding box center [289, 62] width 45 height 16
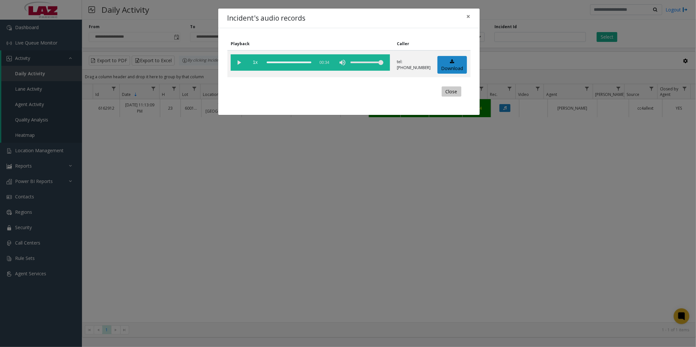
click at [453, 95] on button "Close" at bounding box center [452, 91] width 20 height 10
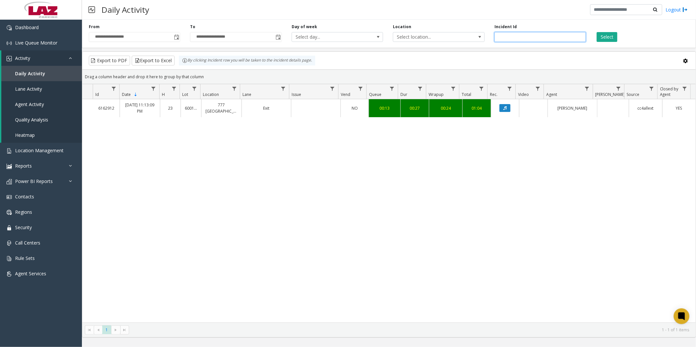
drag, startPoint x: 526, startPoint y: 36, endPoint x: 489, endPoint y: 36, distance: 37.0
click at [490, 36] on div "Incident Id *******" at bounding box center [539, 33] width 101 height 18
paste input "number"
click at [611, 35] on button "Select" at bounding box center [607, 37] width 21 height 10
click at [503, 109] on icon "Data table" at bounding box center [504, 108] width 3 height 4
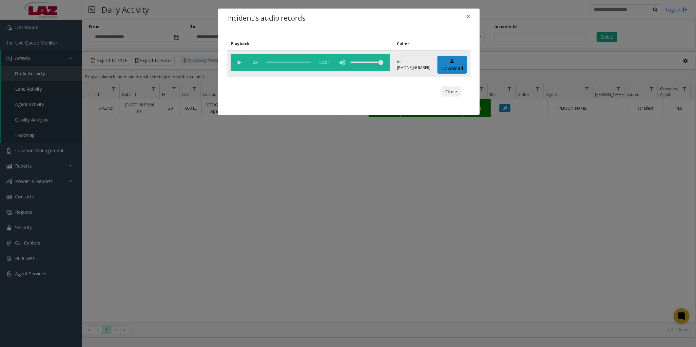
click at [239, 62] on vg-play-pause at bounding box center [239, 62] width 16 height 16
click at [290, 59] on div "scrub bar" at bounding box center [289, 62] width 45 height 16
click at [289, 61] on div "scrub bar" at bounding box center [289, 62] width 45 height 16
click at [287, 62] on div "scrub bar" at bounding box center [289, 62] width 45 height 16
click at [285, 62] on div "scrub bar" at bounding box center [289, 62] width 45 height 16
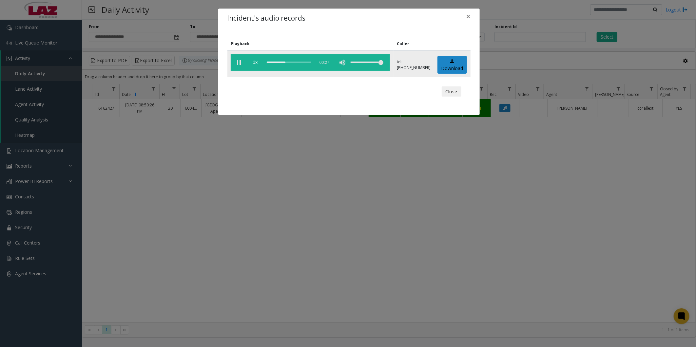
click at [283, 62] on div "scrub bar" at bounding box center [289, 62] width 45 height 16
click at [282, 63] on div "scrub bar" at bounding box center [289, 62] width 45 height 16
click at [448, 87] on button "Close" at bounding box center [452, 91] width 20 height 10
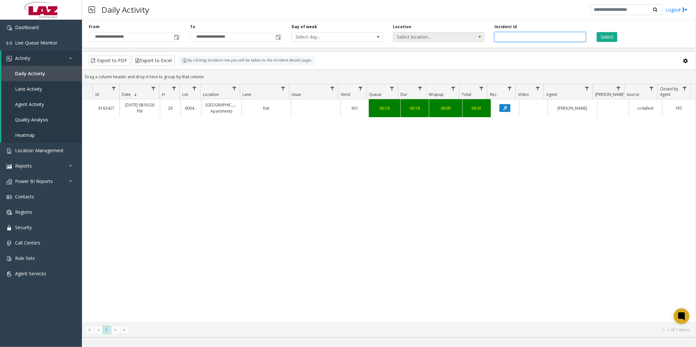
drag, startPoint x: 523, startPoint y: 34, endPoint x: 484, endPoint y: 36, distance: 39.7
click at [484, 36] on div "**********" at bounding box center [389, 32] width 614 height 31
paste input "number"
click at [614, 34] on button "Select" at bounding box center [607, 37] width 21 height 10
click at [503, 107] on button "Data table" at bounding box center [504, 108] width 11 height 8
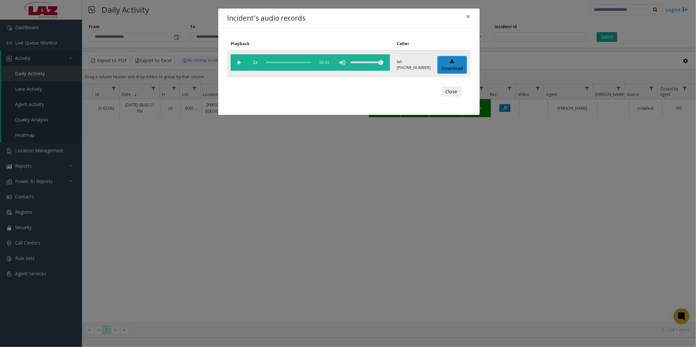
click at [234, 58] on vg-play-pause at bounding box center [239, 62] width 16 height 16
click at [284, 60] on div "scrub bar" at bounding box center [289, 62] width 45 height 16
click at [280, 61] on div "scrub bar" at bounding box center [289, 62] width 45 height 16
click at [450, 89] on button "Close" at bounding box center [452, 91] width 20 height 10
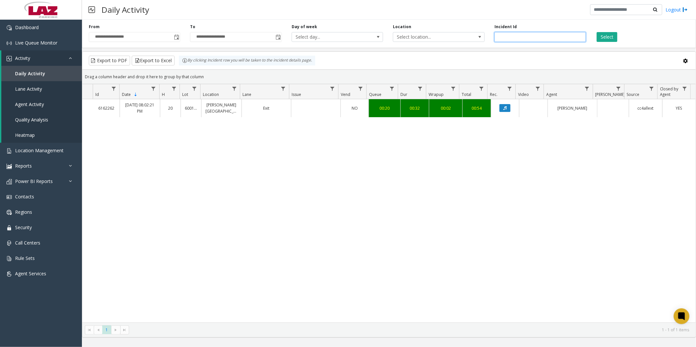
drag, startPoint x: 526, startPoint y: 35, endPoint x: 487, endPoint y: 37, distance: 39.7
click at [488, 35] on div "**********" at bounding box center [389, 32] width 614 height 31
paste input "number"
click at [612, 35] on button "Select" at bounding box center [607, 37] width 21 height 10
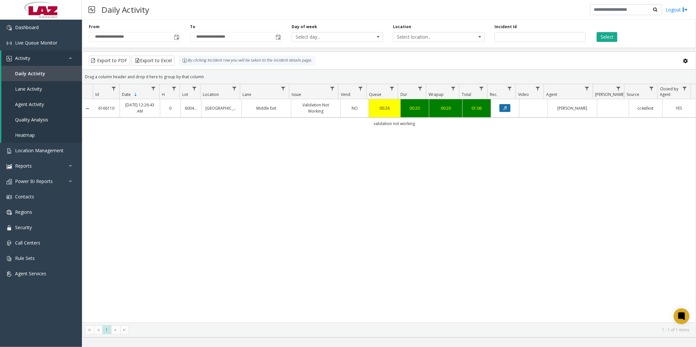
click at [503, 106] on icon "Data table" at bounding box center [504, 108] width 3 height 4
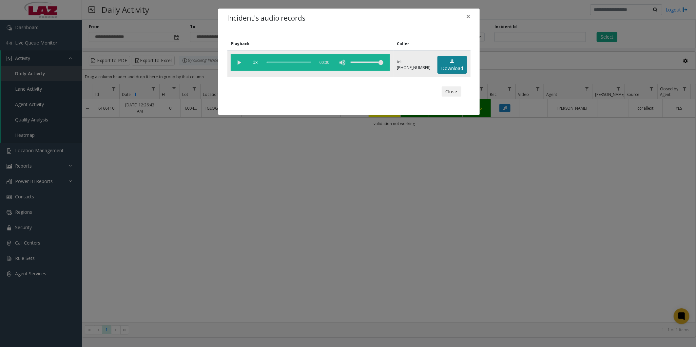
click at [450, 66] on link "Download" at bounding box center [451, 65] width 29 height 18
drag, startPoint x: 454, startPoint y: 92, endPoint x: 501, endPoint y: 58, distance: 57.2
click at [454, 92] on button "Close" at bounding box center [452, 91] width 20 height 10
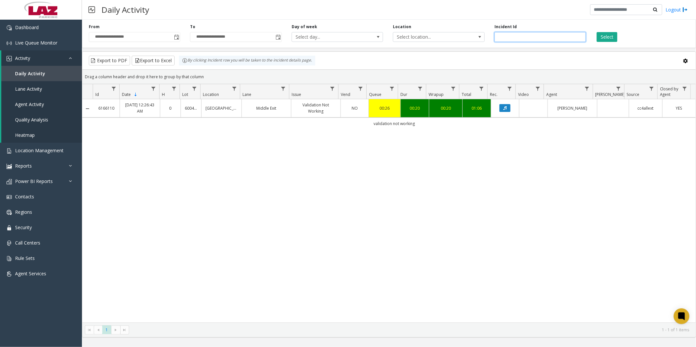
drag, startPoint x: 523, startPoint y: 35, endPoint x: 492, endPoint y: 39, distance: 31.7
click at [492, 39] on div "Incident Id *******" at bounding box center [539, 33] width 101 height 18
click at [607, 37] on button "Select" at bounding box center [607, 37] width 21 height 10
click at [503, 107] on icon "Data table" at bounding box center [504, 108] width 3 height 4
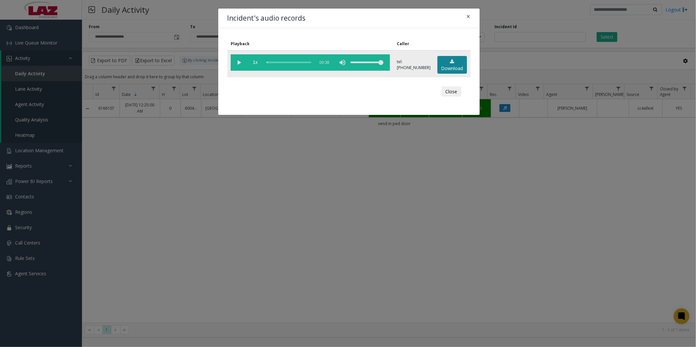
click at [455, 67] on link "Download" at bounding box center [451, 65] width 29 height 18
click at [446, 92] on button "Close" at bounding box center [452, 91] width 20 height 10
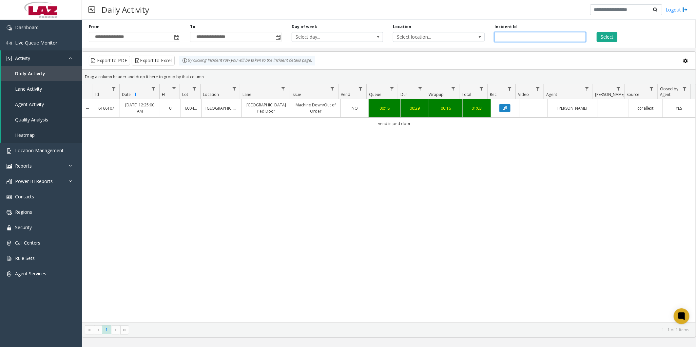
drag, startPoint x: 553, startPoint y: 39, endPoint x: 488, endPoint y: 40, distance: 64.5
click at [489, 40] on div "Incident Id *******" at bounding box center [539, 33] width 101 height 18
paste input "number"
click at [604, 35] on button "Select" at bounding box center [607, 37] width 21 height 10
click at [500, 105] on button "Data table" at bounding box center [504, 108] width 11 height 8
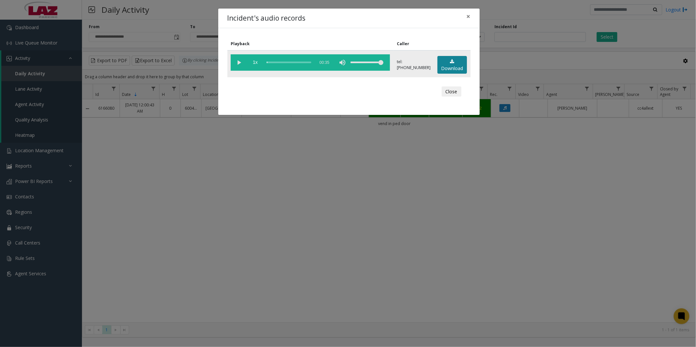
click at [454, 66] on link "Download" at bounding box center [451, 65] width 29 height 18
drag, startPoint x: 422, startPoint y: 31, endPoint x: 441, endPoint y: 57, distance: 32.0
click at [422, 31] on div "Playback Caller 1x 00:35 tel:[PHONE_NUMBER] Download Close" at bounding box center [348, 71] width 261 height 87
click at [450, 90] on button "Close" at bounding box center [452, 91] width 20 height 10
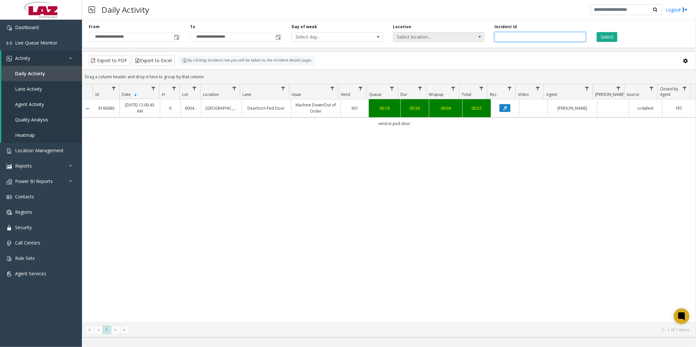
drag, startPoint x: 495, startPoint y: 39, endPoint x: 480, endPoint y: 40, distance: 15.4
click at [480, 40] on div "**********" at bounding box center [389, 32] width 614 height 31
paste input "number"
click at [608, 35] on button "Select" at bounding box center [607, 37] width 21 height 10
click at [504, 107] on button "Data table" at bounding box center [504, 108] width 11 height 8
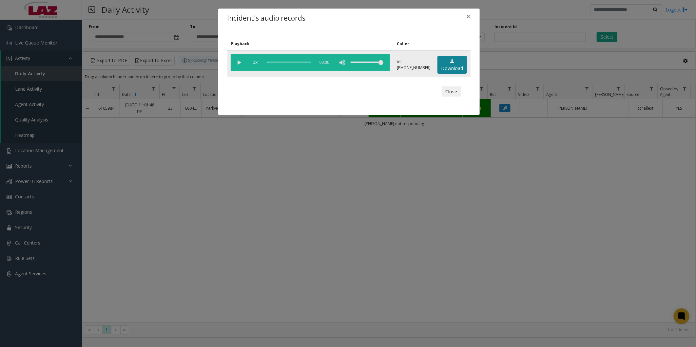
click at [456, 65] on link "Download" at bounding box center [451, 65] width 29 height 18
drag, startPoint x: 414, startPoint y: 35, endPoint x: 420, endPoint y: 33, distance: 5.5
click at [415, 34] on div "Playback Caller 1x 00:30 tel:[PHONE_NUMBER] Download Close" at bounding box center [348, 71] width 261 height 87
click at [457, 92] on button "Close" at bounding box center [452, 91] width 20 height 10
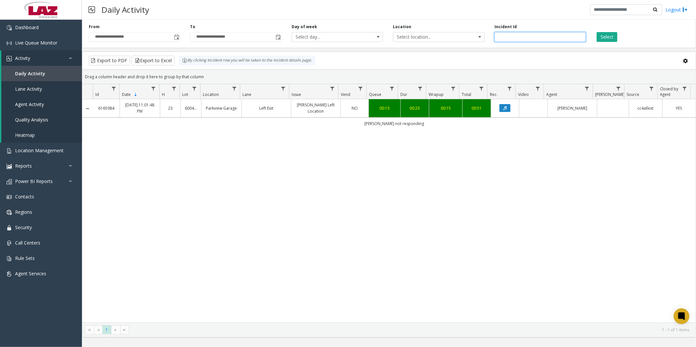
drag, startPoint x: 561, startPoint y: 32, endPoint x: 488, endPoint y: 36, distance: 72.5
click at [488, 35] on div "**********" at bounding box center [389, 32] width 614 height 31
paste input "number"
click at [604, 37] on button "Select" at bounding box center [607, 37] width 21 height 10
click at [503, 108] on icon "Data table" at bounding box center [504, 108] width 3 height 4
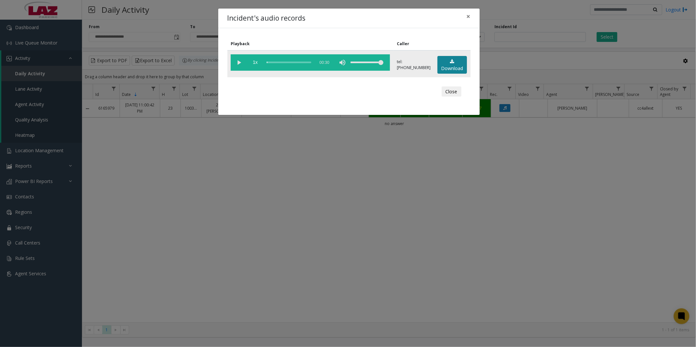
click at [459, 66] on link "Download" at bounding box center [451, 65] width 29 height 18
click at [387, 19] on div "Incident's audio records ×" at bounding box center [348, 19] width 261 height 20
click at [451, 89] on button "Close" at bounding box center [452, 91] width 20 height 10
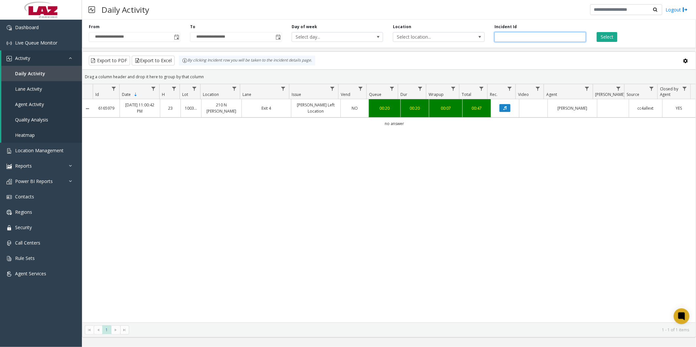
drag, startPoint x: 543, startPoint y: 35, endPoint x: 486, endPoint y: 39, distance: 56.5
click at [486, 39] on div "**********" at bounding box center [389, 32] width 614 height 31
paste input "number"
click at [604, 38] on button "Select" at bounding box center [607, 37] width 21 height 10
click at [500, 106] on button "Data table" at bounding box center [504, 108] width 11 height 8
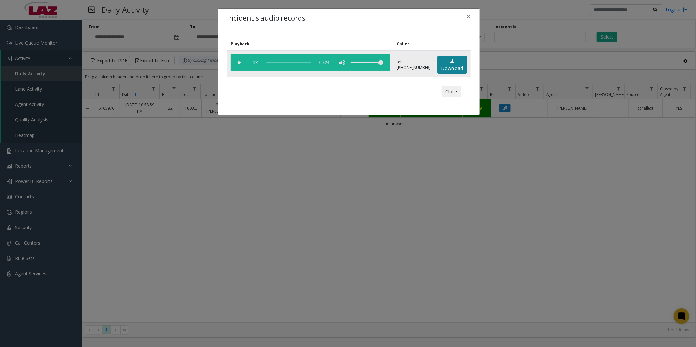
click at [446, 67] on link "Download" at bounding box center [451, 65] width 29 height 18
drag, startPoint x: 424, startPoint y: 28, endPoint x: 431, endPoint y: 39, distance: 13.4
click at [424, 28] on div "Incident's audio records ×" at bounding box center [348, 19] width 261 height 20
drag, startPoint x: 452, startPoint y: 89, endPoint x: 399, endPoint y: 90, distance: 53.1
click at [452, 89] on button "Close" at bounding box center [452, 91] width 20 height 10
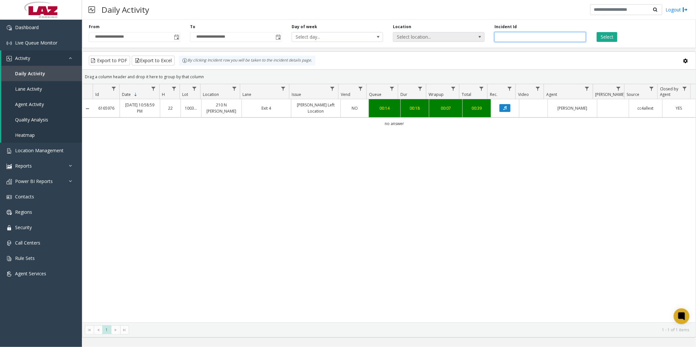
drag, startPoint x: 557, startPoint y: 38, endPoint x: 444, endPoint y: 41, distance: 113.1
click at [444, 41] on div "**********" at bounding box center [389, 32] width 614 height 31
paste input "number"
click at [609, 33] on button "Select" at bounding box center [607, 37] width 21 height 10
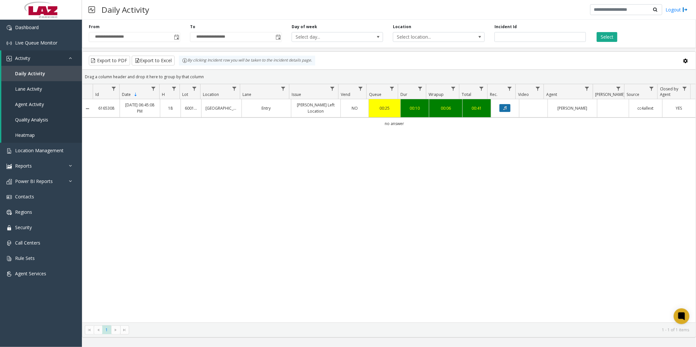
click at [503, 110] on icon "Data table" at bounding box center [504, 108] width 3 height 4
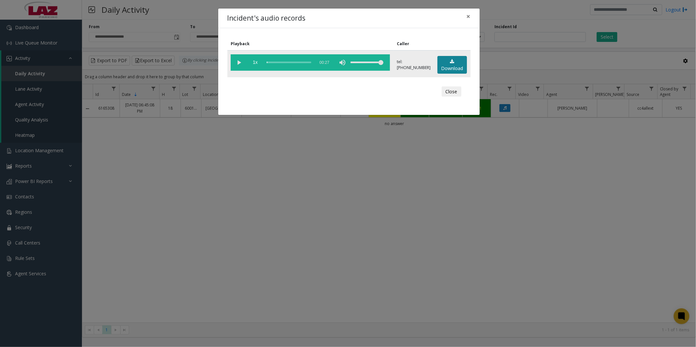
click at [460, 64] on link "Download" at bounding box center [451, 65] width 29 height 18
drag, startPoint x: 431, startPoint y: 34, endPoint x: 437, endPoint y: 51, distance: 17.3
click at [431, 34] on div "Playback Caller 1x 00:27 tel:[PHONE_NUMBER] Download Close" at bounding box center [348, 71] width 261 height 87
click at [449, 87] on button "Close" at bounding box center [452, 91] width 20 height 10
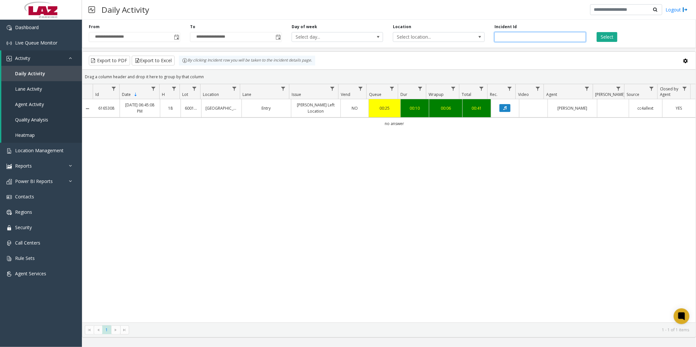
drag, startPoint x: 528, startPoint y: 38, endPoint x: 485, endPoint y: 39, distance: 42.6
click at [485, 38] on div "**********" at bounding box center [389, 32] width 614 height 31
paste input "number"
click at [602, 36] on button "Select" at bounding box center [607, 37] width 21 height 10
click at [503, 108] on icon "Data table" at bounding box center [504, 108] width 3 height 4
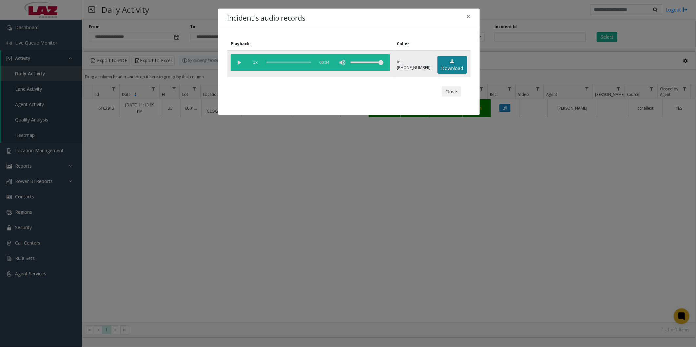
click at [448, 67] on link "Download" at bounding box center [451, 65] width 29 height 18
drag, startPoint x: 396, startPoint y: 27, endPoint x: 427, endPoint y: 64, distance: 48.4
click at [396, 27] on div "Incident's audio records ×" at bounding box center [348, 19] width 261 height 20
drag, startPoint x: 454, startPoint y: 92, endPoint x: 458, endPoint y: 88, distance: 5.1
click at [454, 92] on button "Close" at bounding box center [452, 91] width 20 height 10
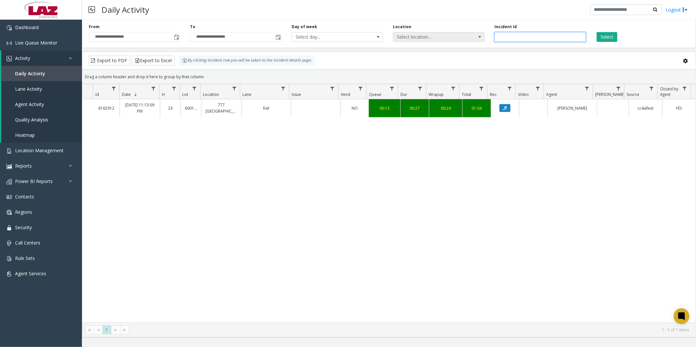
drag, startPoint x: 493, startPoint y: 39, endPoint x: 480, endPoint y: 40, distance: 13.5
click at [480, 40] on div "**********" at bounding box center [389, 32] width 614 height 31
paste input "number"
click at [603, 35] on button "Select" at bounding box center [607, 37] width 21 height 10
click at [611, 34] on button "Select" at bounding box center [607, 37] width 21 height 10
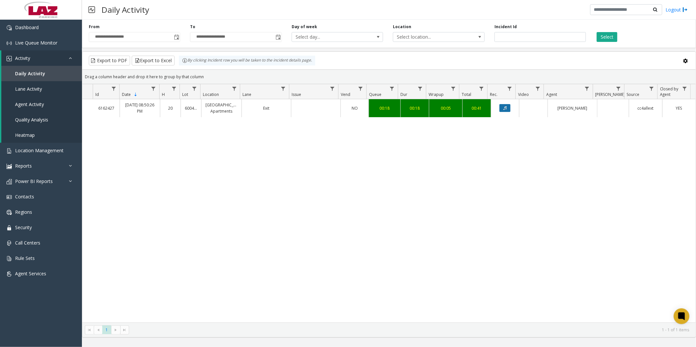
click at [503, 106] on button "Data table" at bounding box center [504, 108] width 11 height 8
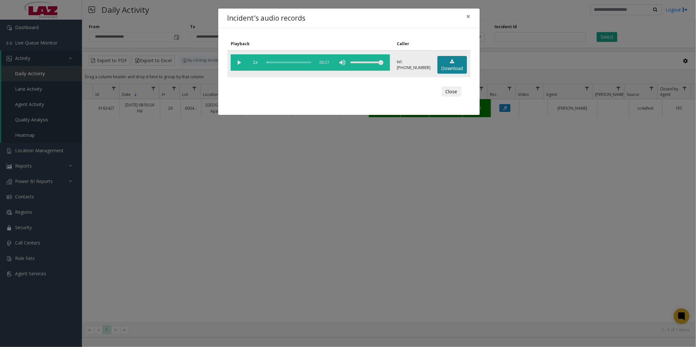
click at [444, 65] on link "Download" at bounding box center [451, 65] width 29 height 18
drag, startPoint x: 437, startPoint y: 29, endPoint x: 452, endPoint y: 62, distance: 36.7
click at [437, 29] on div "Playback Caller 1x 00:27 tel:[PHONE_NUMBER] Download Close" at bounding box center [348, 71] width 261 height 87
click at [452, 92] on button "Close" at bounding box center [452, 91] width 20 height 10
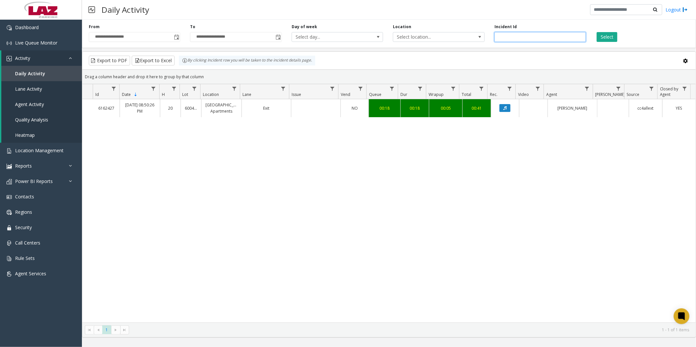
drag, startPoint x: 533, startPoint y: 36, endPoint x: 488, endPoint y: 34, distance: 45.3
click at [488, 34] on div "**********" at bounding box center [389, 32] width 614 height 31
paste input "number"
click at [610, 37] on button "Select" at bounding box center [607, 37] width 21 height 10
click at [503, 110] on icon "Data table" at bounding box center [504, 108] width 3 height 4
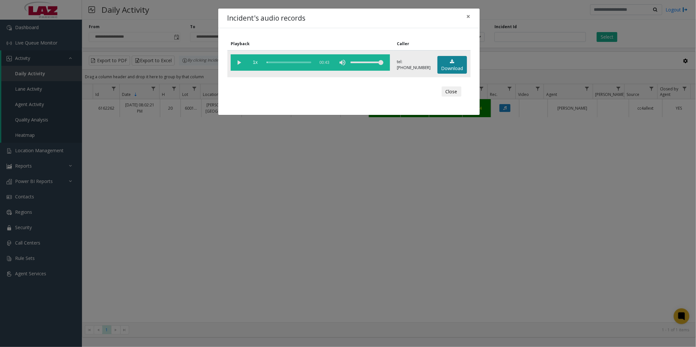
click at [445, 66] on link "Download" at bounding box center [451, 65] width 29 height 18
drag, startPoint x: 404, startPoint y: 34, endPoint x: 434, endPoint y: 73, distance: 49.7
click at [404, 34] on div "Playback Caller 1x 00:43 tel:[PHONE_NUMBER] Download Close" at bounding box center [348, 71] width 261 height 87
click at [451, 90] on button "Close" at bounding box center [452, 91] width 20 height 10
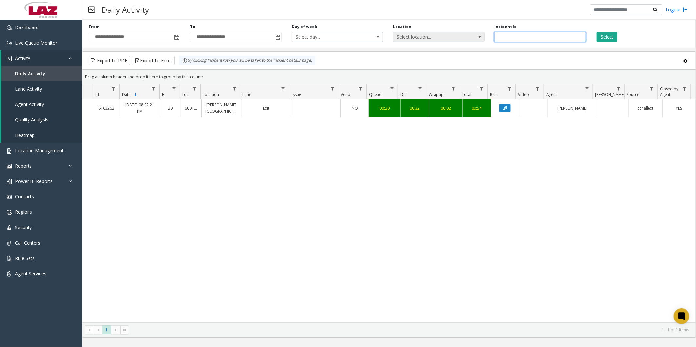
drag, startPoint x: 536, startPoint y: 36, endPoint x: 482, endPoint y: 36, distance: 53.4
click at [482, 36] on div "**********" at bounding box center [389, 32] width 614 height 31
paste input "number"
click at [603, 35] on button "Select" at bounding box center [607, 37] width 21 height 10
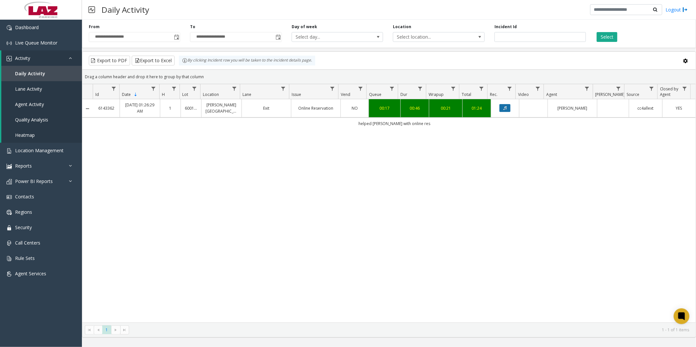
click at [503, 109] on button "Data table" at bounding box center [504, 108] width 11 height 8
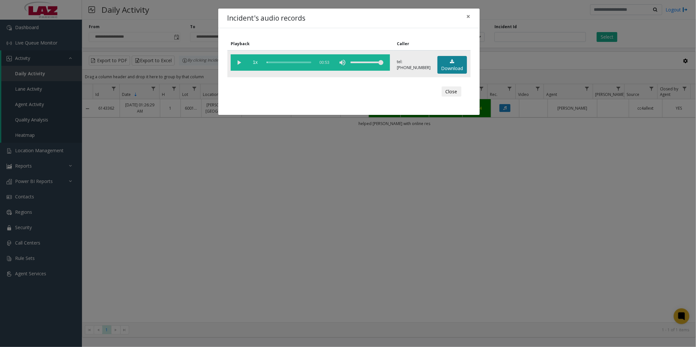
click at [447, 67] on link "Download" at bounding box center [451, 65] width 29 height 18
drag, startPoint x: 448, startPoint y: 36, endPoint x: 452, endPoint y: 49, distance: 14.0
click at [447, 35] on div "Playback Caller 1x 00:53 tel:[PHONE_NUMBER] Download Close" at bounding box center [348, 71] width 261 height 87
click at [451, 90] on button "Close" at bounding box center [452, 91] width 20 height 10
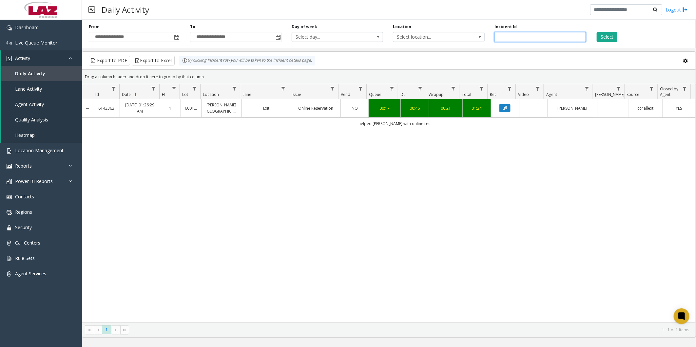
drag, startPoint x: 522, startPoint y: 36, endPoint x: 492, endPoint y: 37, distance: 29.8
click at [492, 36] on div "Incident Id *******" at bounding box center [539, 33] width 101 height 18
paste input "number"
type input "*******"
click at [604, 38] on button "Select" at bounding box center [607, 37] width 21 height 10
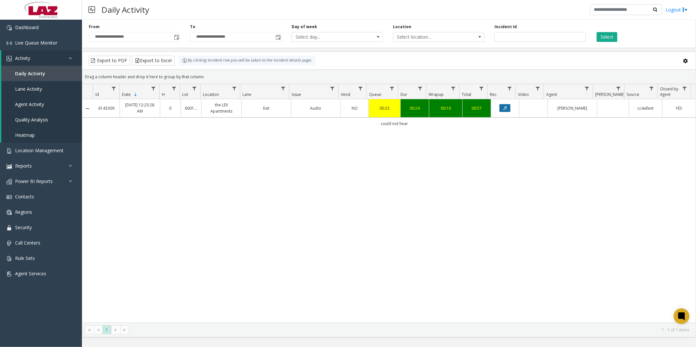
click at [501, 105] on button "Data table" at bounding box center [504, 108] width 11 height 8
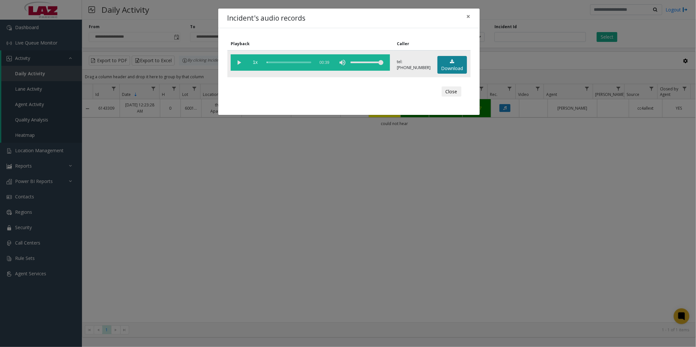
click at [448, 61] on link "Download" at bounding box center [451, 65] width 29 height 18
click at [453, 92] on button "Close" at bounding box center [452, 91] width 20 height 10
